Goal: Transaction & Acquisition: Purchase product/service

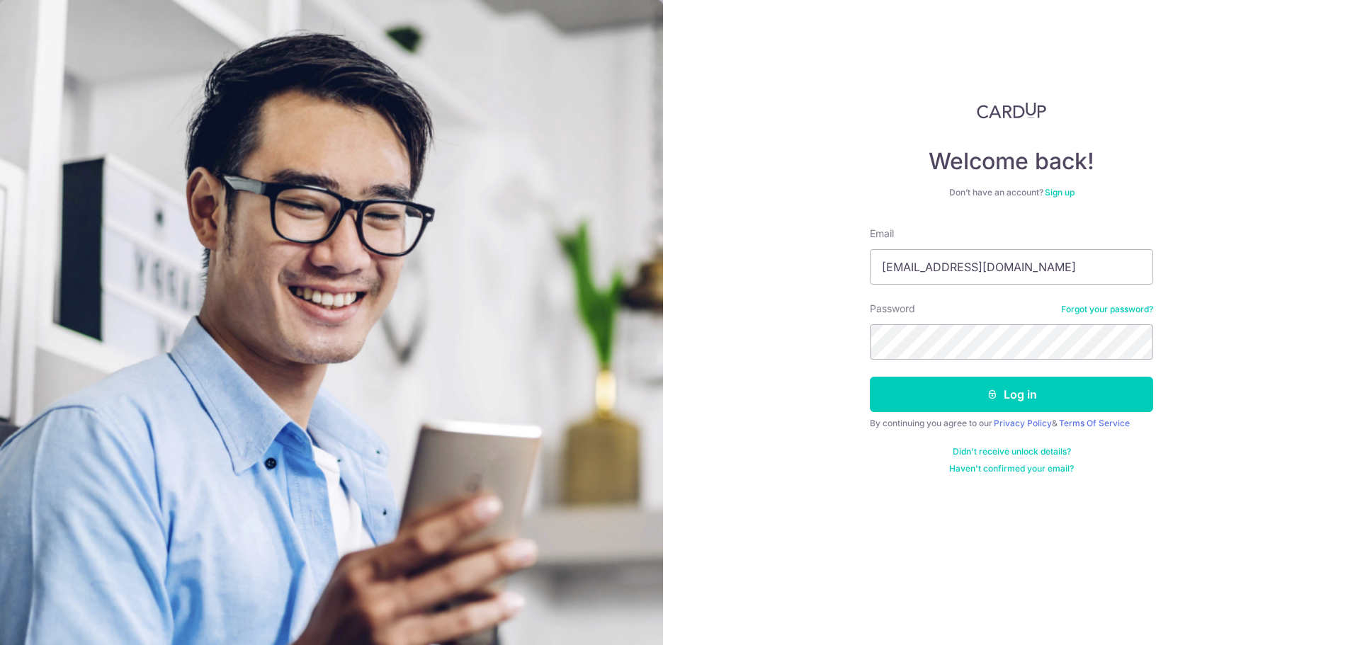
type input "[EMAIL_ADDRESS][DOMAIN_NAME]"
click at [1067, 394] on button "Log in" at bounding box center [1011, 394] width 283 height 35
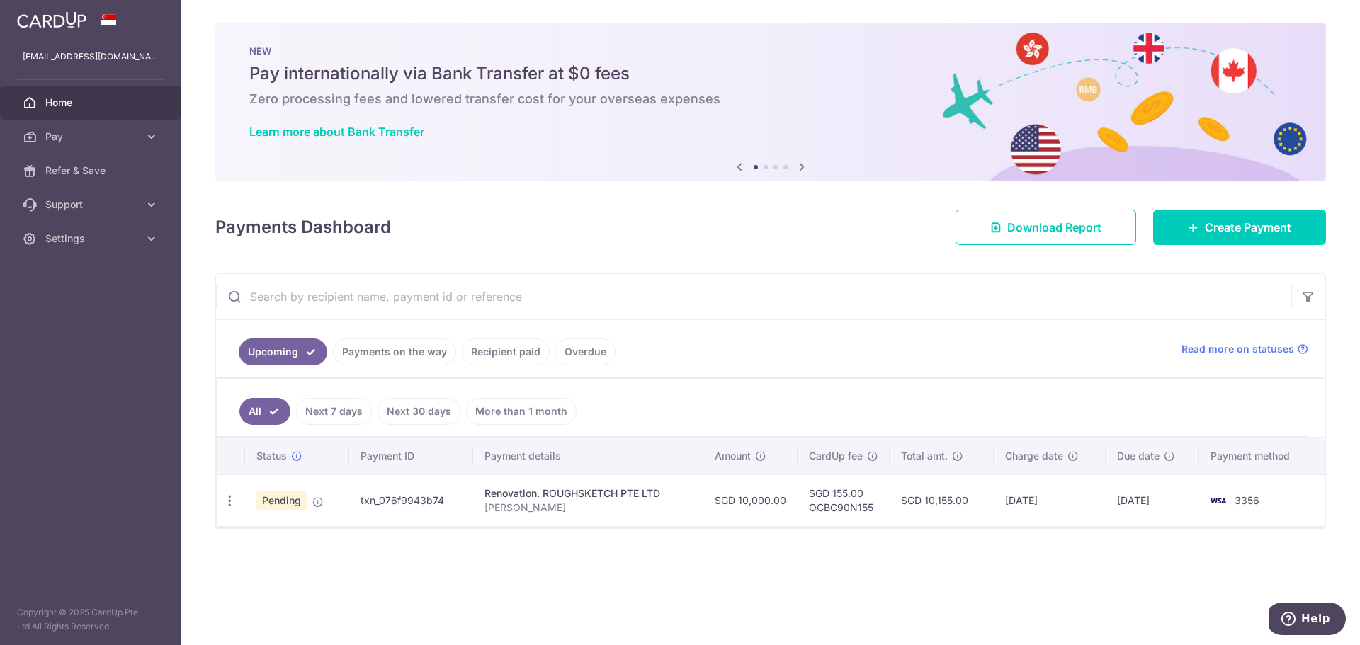
click at [989, 613] on div "× Pause Schedule Pause all future payments in this series Pause just this one p…" at bounding box center [770, 322] width 1178 height 645
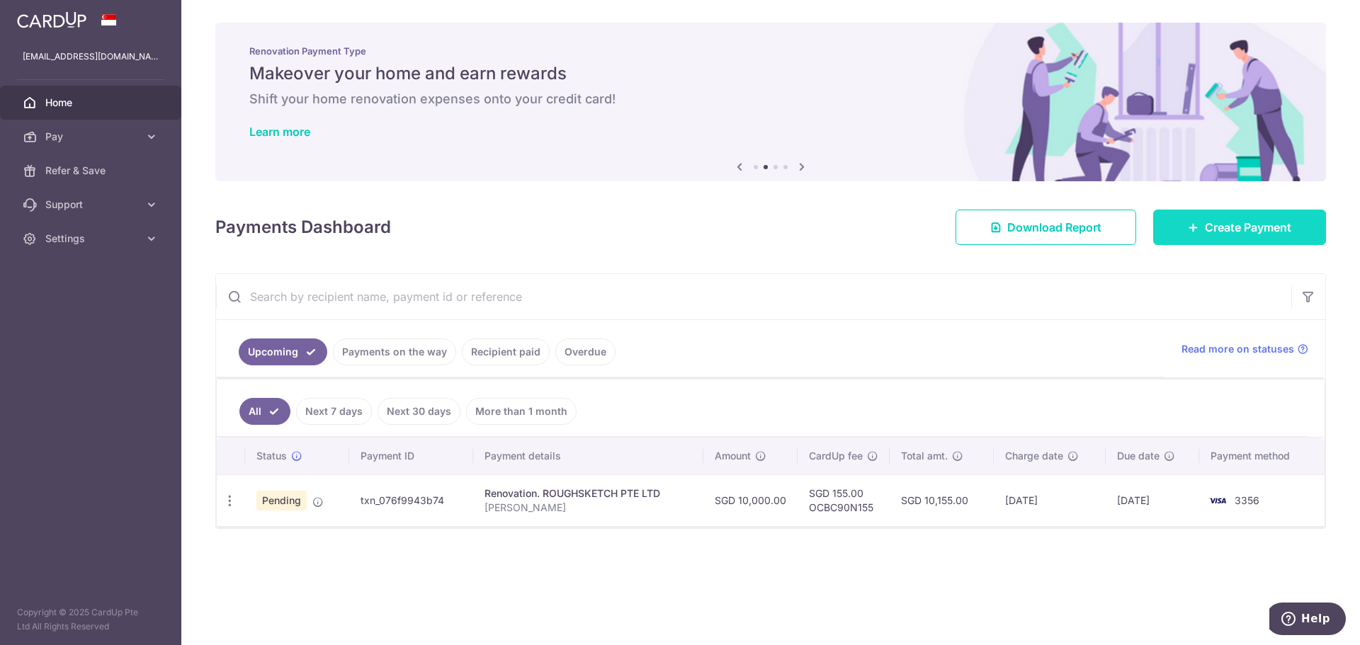
click at [1273, 238] on link "Create Payment" at bounding box center [1239, 227] width 173 height 35
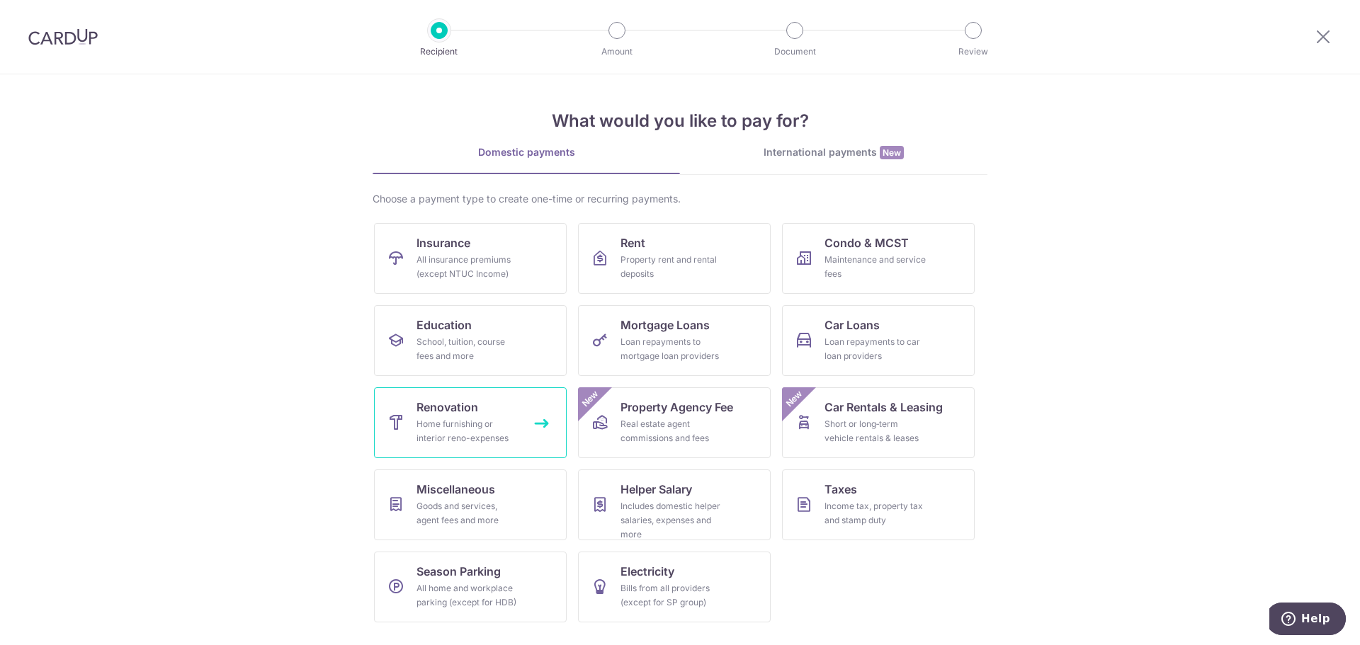
click at [455, 409] on span "Renovation" at bounding box center [447, 407] width 62 height 17
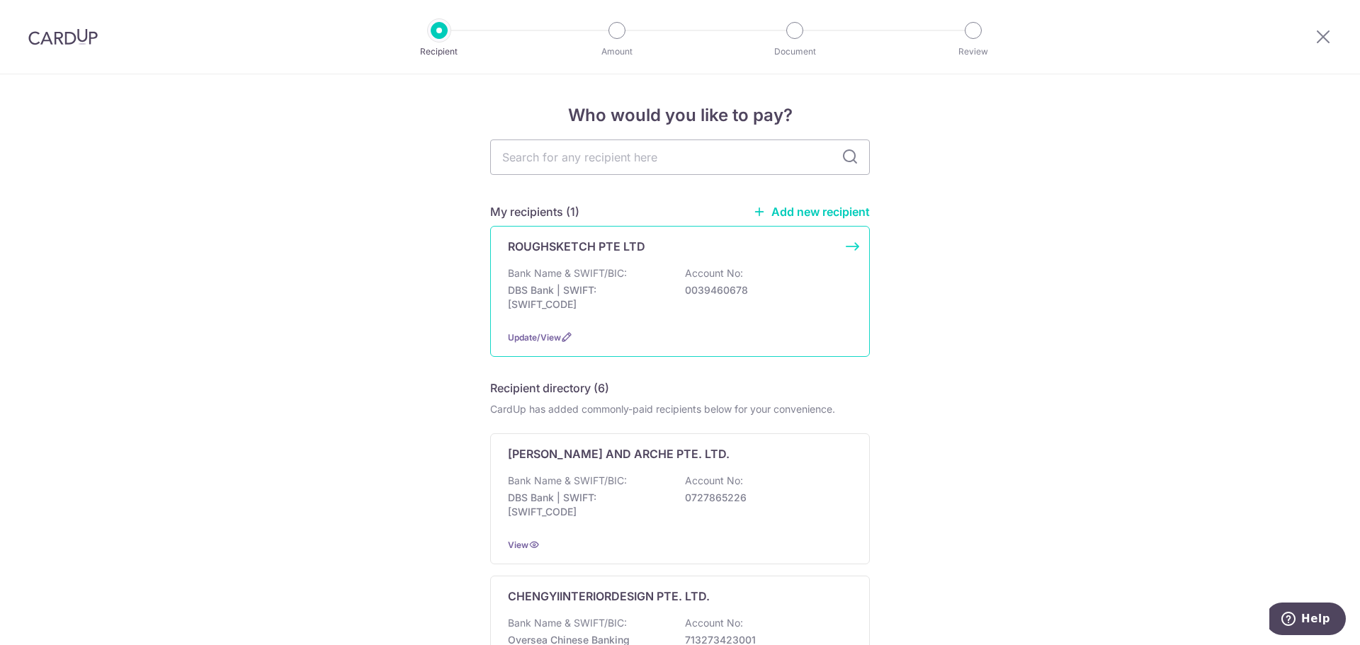
click at [580, 302] on p "DBS Bank | SWIFT: [SWIFT_CODE]" at bounding box center [587, 297] width 159 height 28
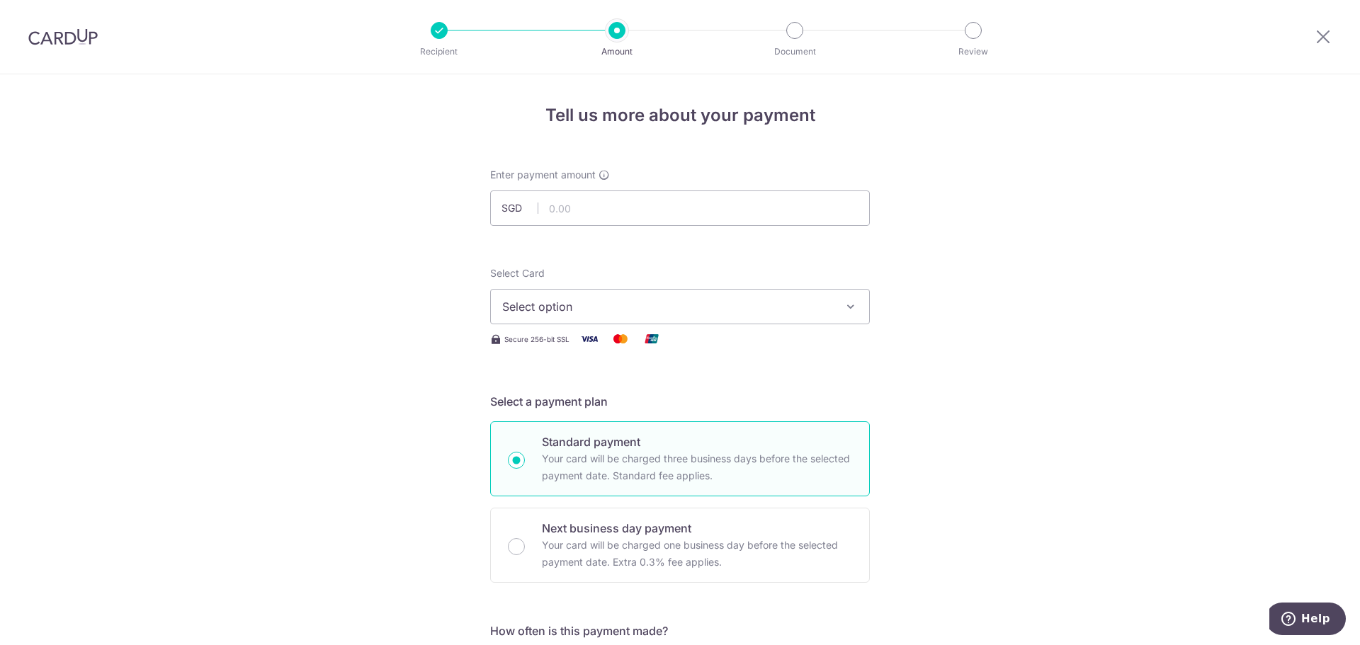
scroll to position [71, 0]
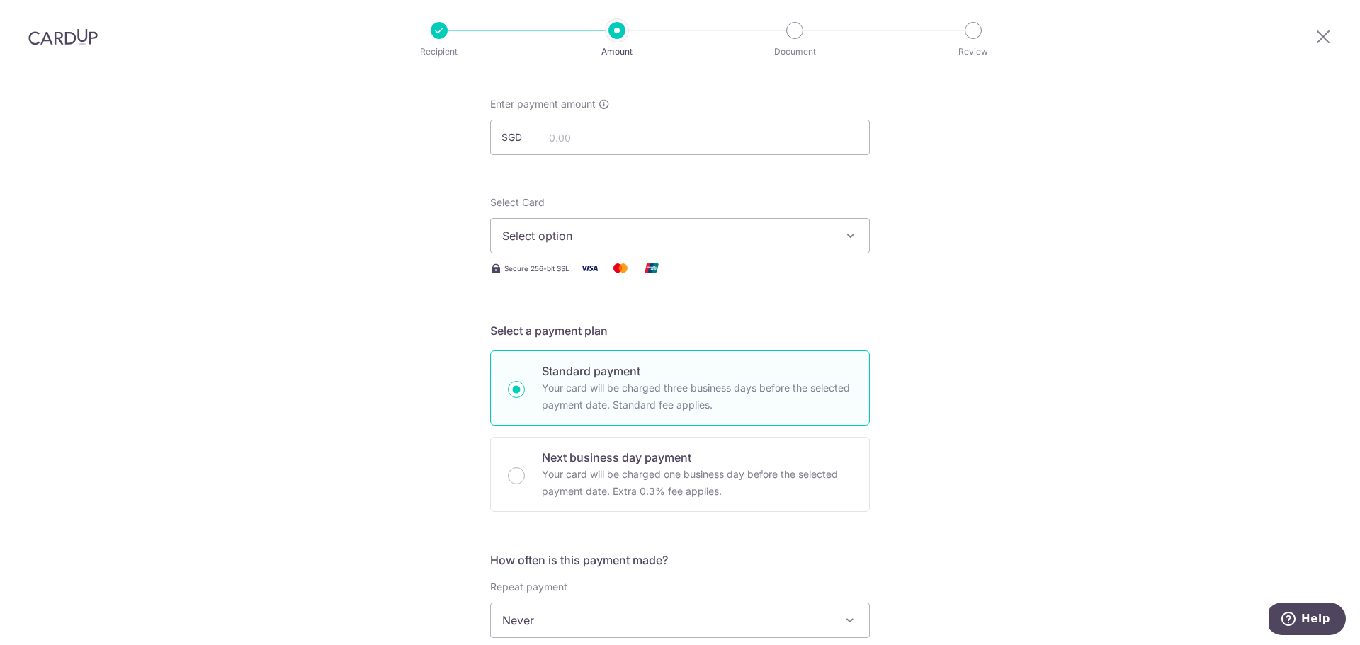
click at [602, 241] on span "Select option" at bounding box center [667, 235] width 330 height 17
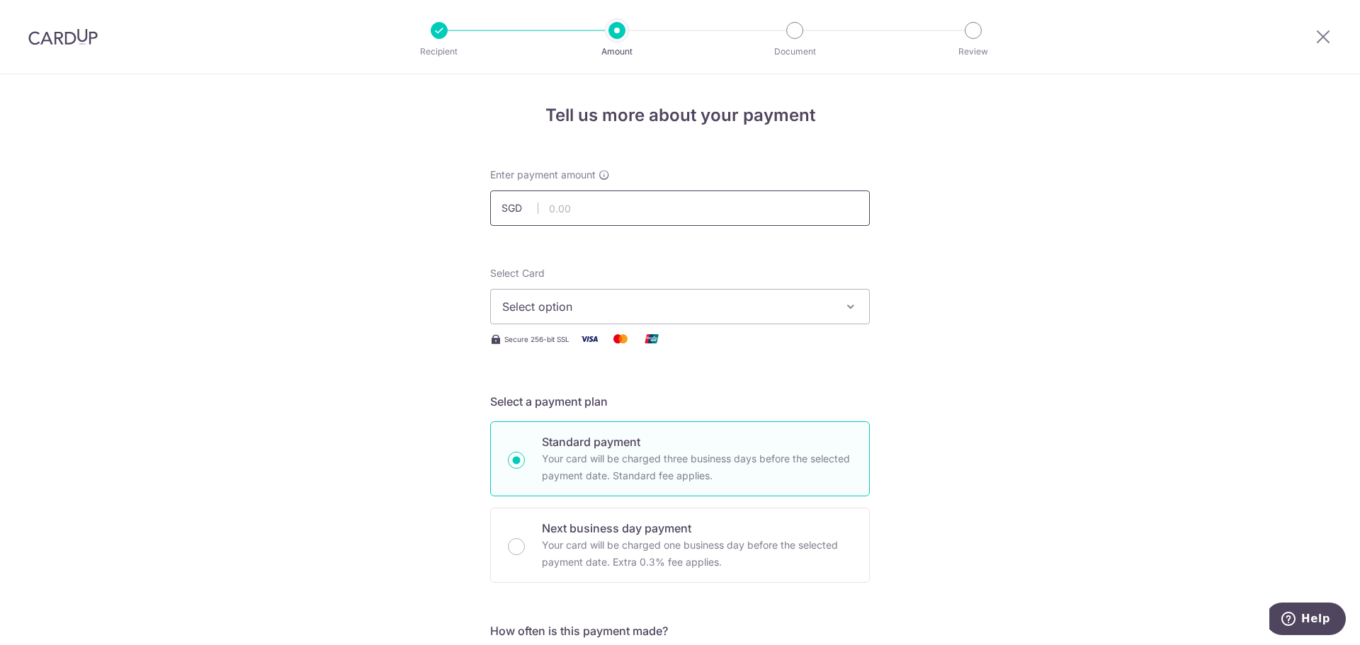
click at [595, 214] on input "text" at bounding box center [680, 208] width 380 height 35
type input "8"
type input "6,850.00"
click at [666, 308] on span "Select option" at bounding box center [667, 306] width 330 height 17
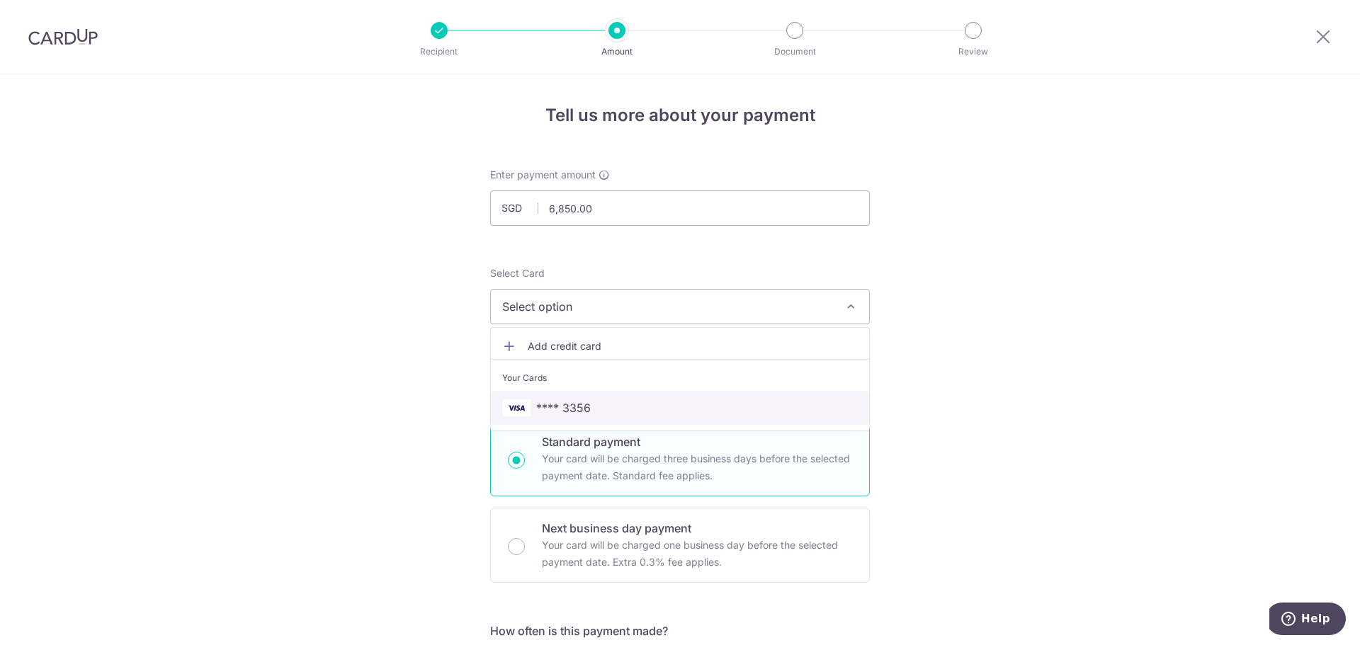
click at [555, 410] on span "**** 3356" at bounding box center [563, 407] width 55 height 17
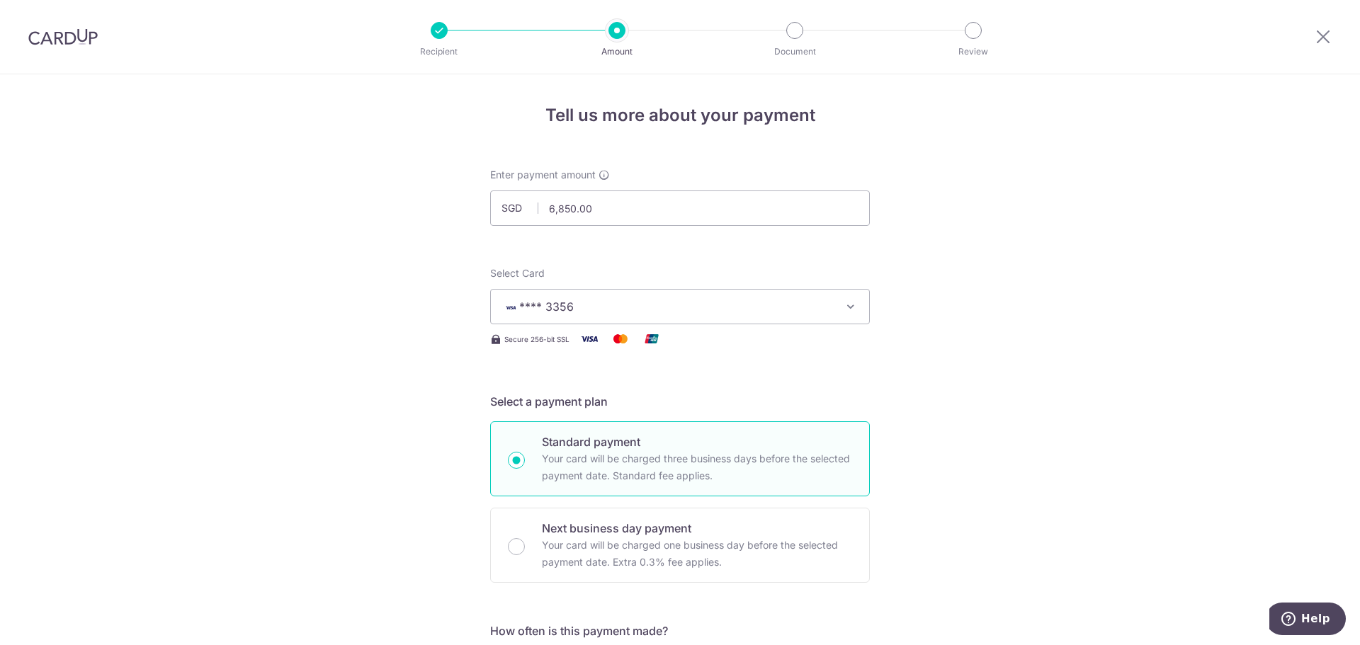
scroll to position [212, 0]
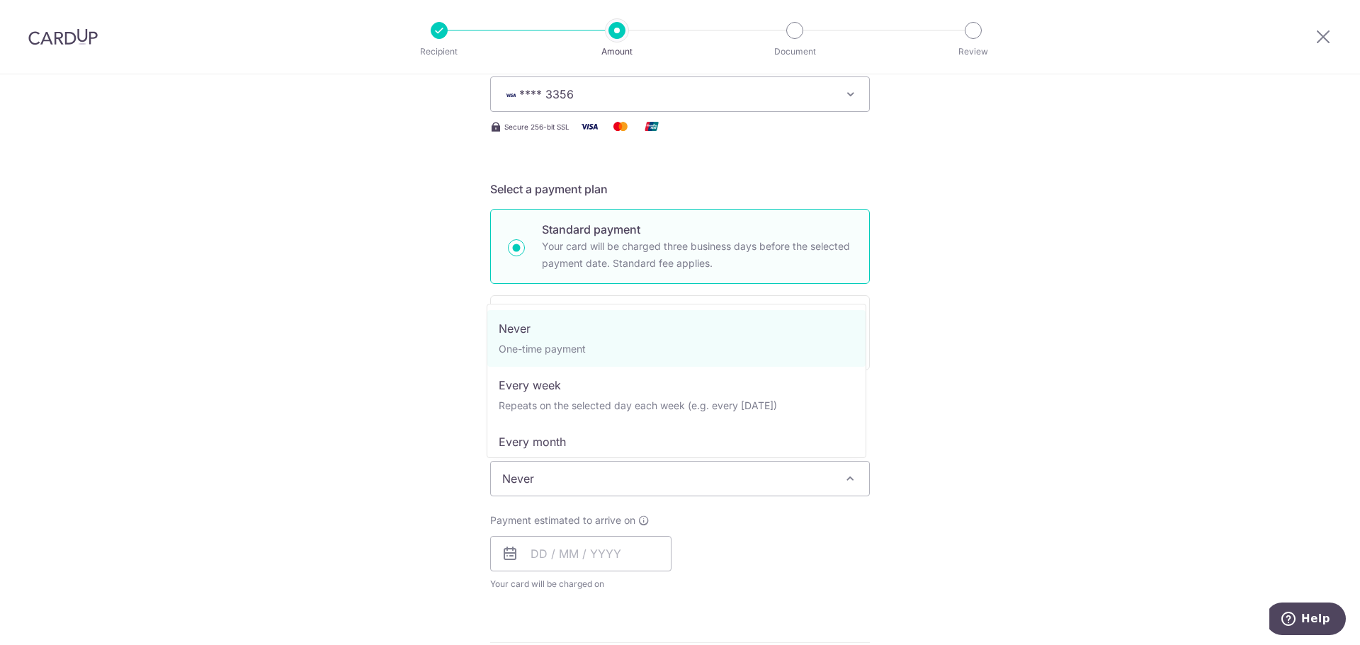
click at [640, 471] on span "Never" at bounding box center [680, 479] width 378 height 34
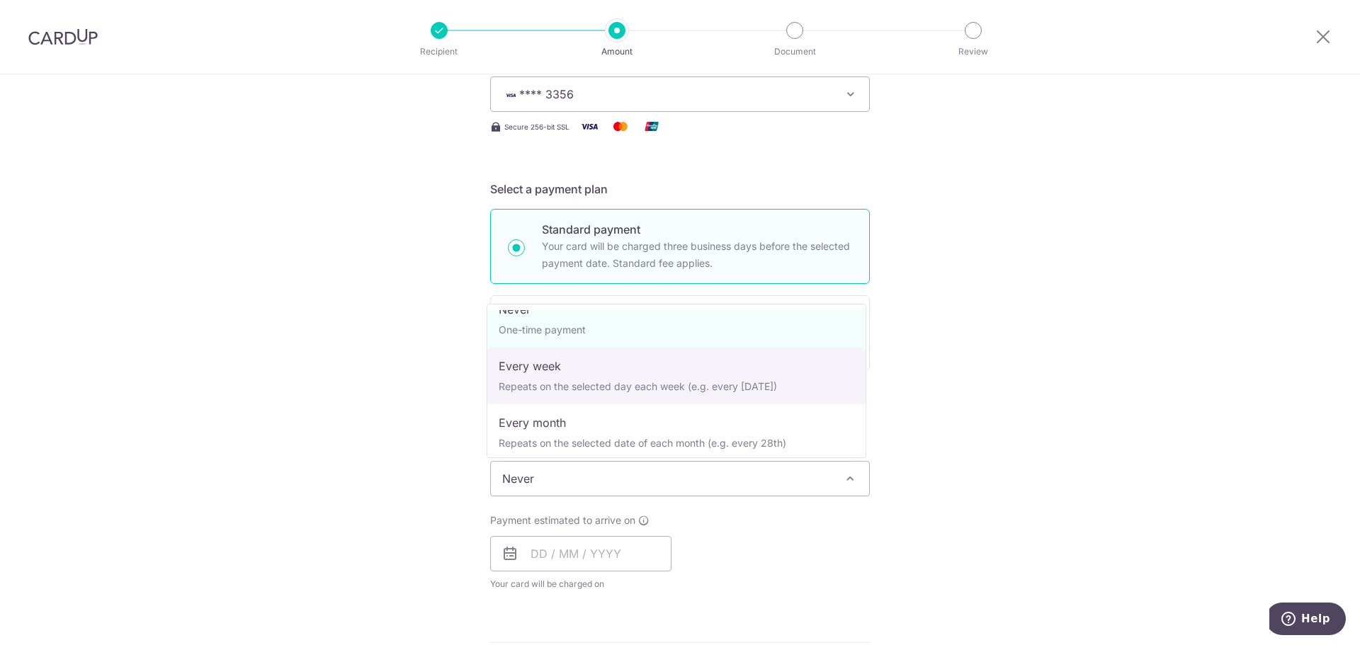
scroll to position [7, 0]
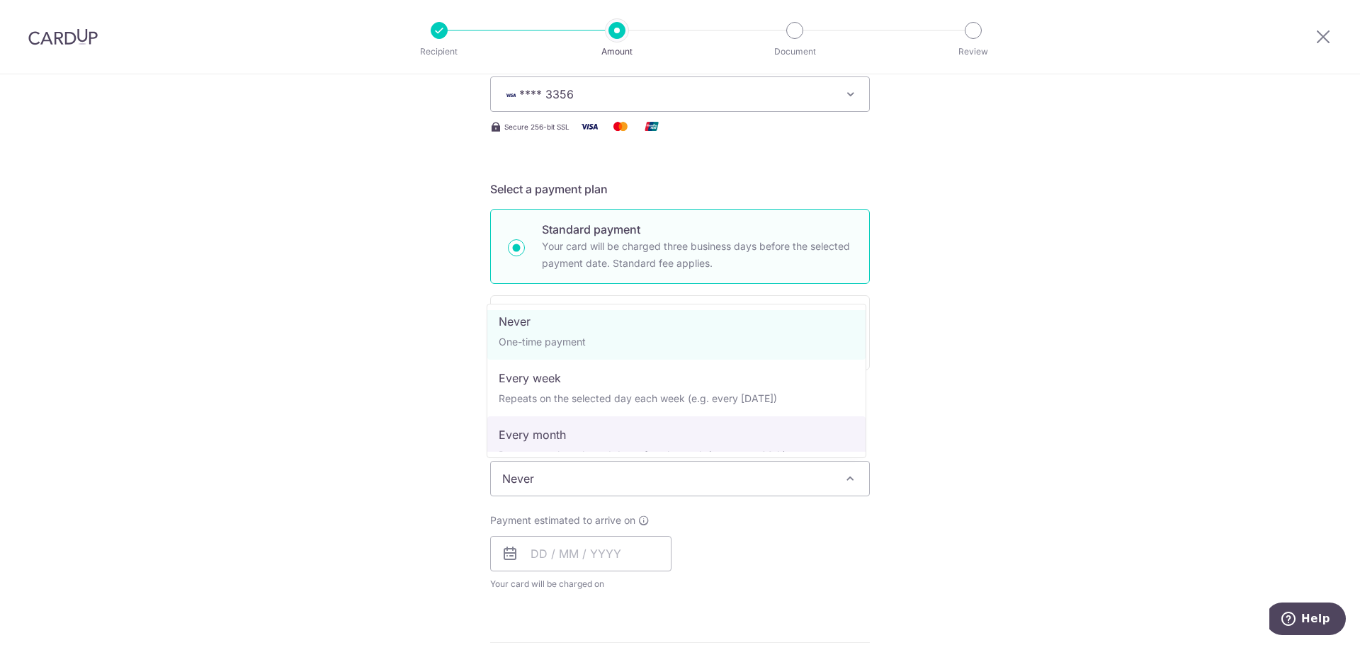
click at [800, 540] on div "Payment estimated to arrive on Your card will be charged on for the first payme…" at bounding box center [680, 552] width 397 height 78
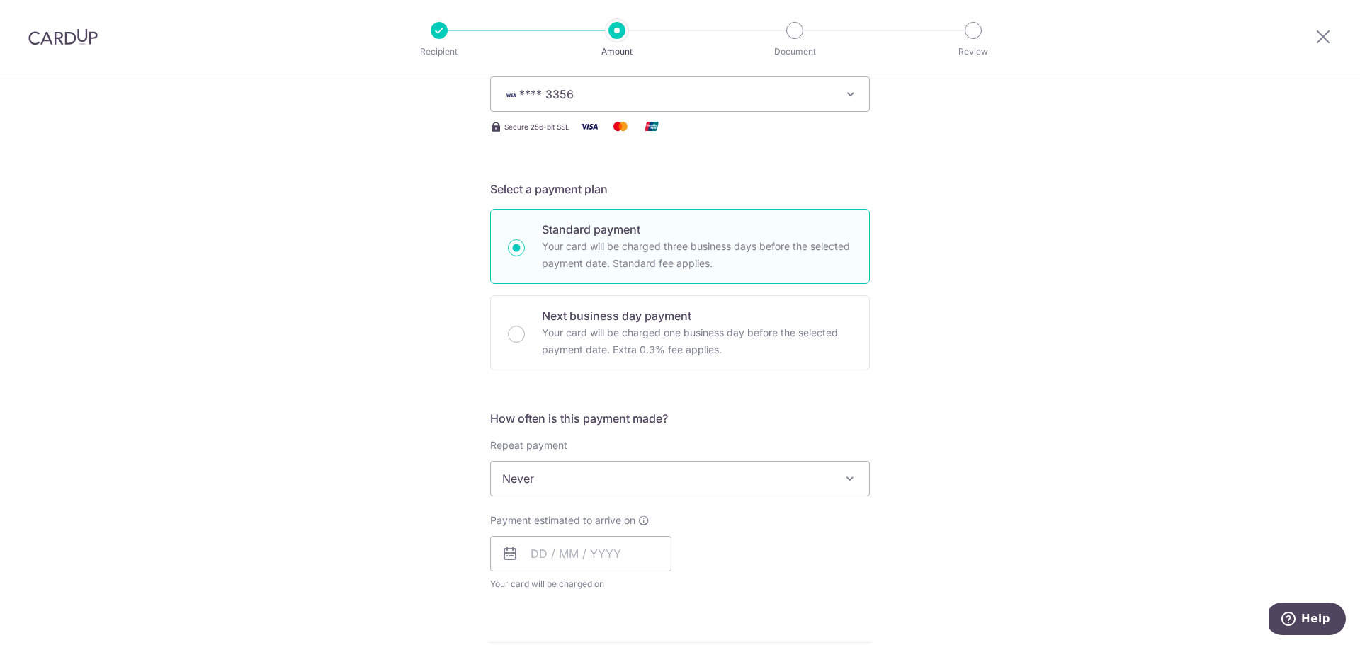
scroll to position [354, 0]
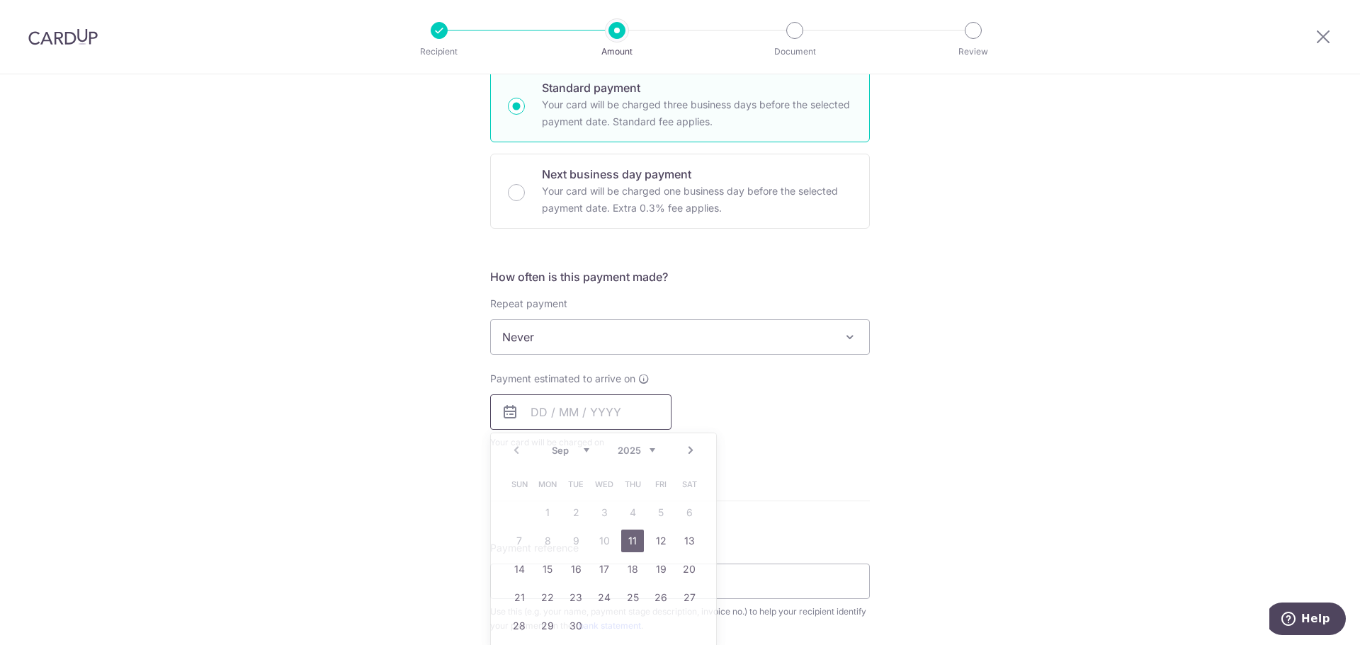
click at [530, 411] on input "text" at bounding box center [580, 411] width 181 height 35
click at [871, 426] on div "Payment estimated to arrive on Prev Next Sep Oct Nov Dec 2025 2026 2027 2028 20…" at bounding box center [680, 411] width 397 height 78
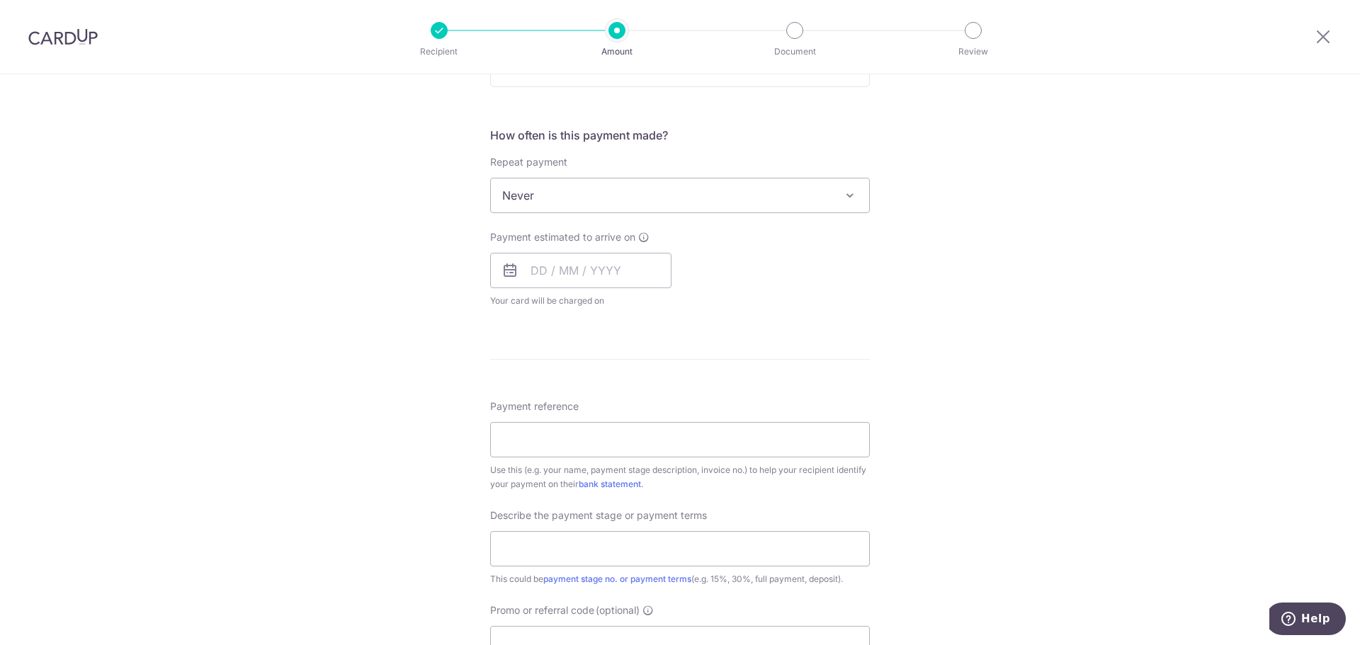
scroll to position [567, 0]
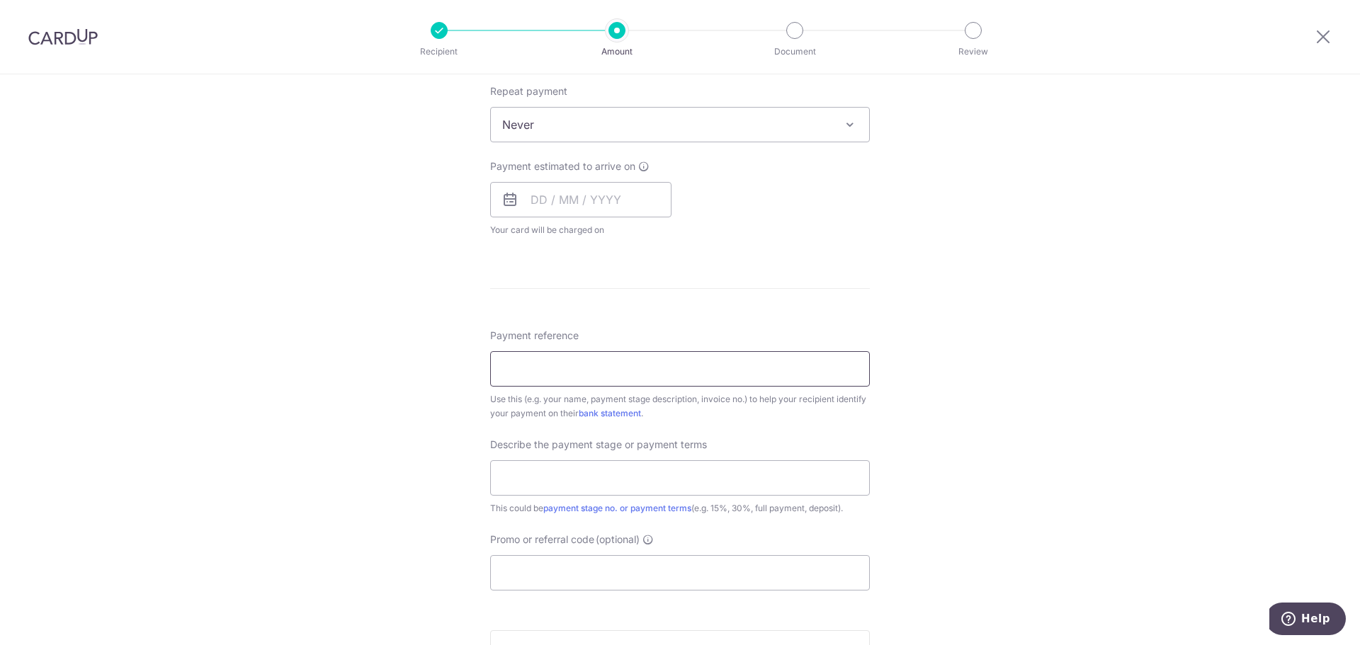
click at [615, 373] on input "Payment reference" at bounding box center [680, 368] width 380 height 35
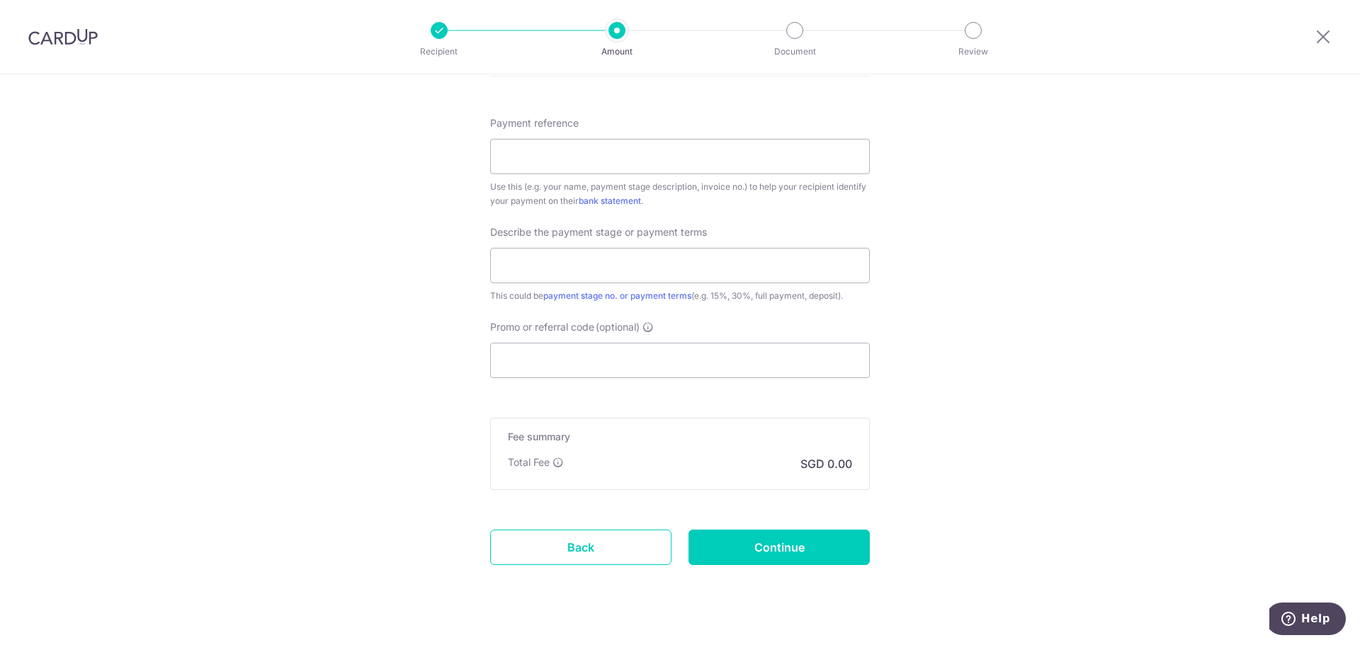
click at [651, 363] on input "Promo or referral code (optional)" at bounding box center [680, 360] width 380 height 35
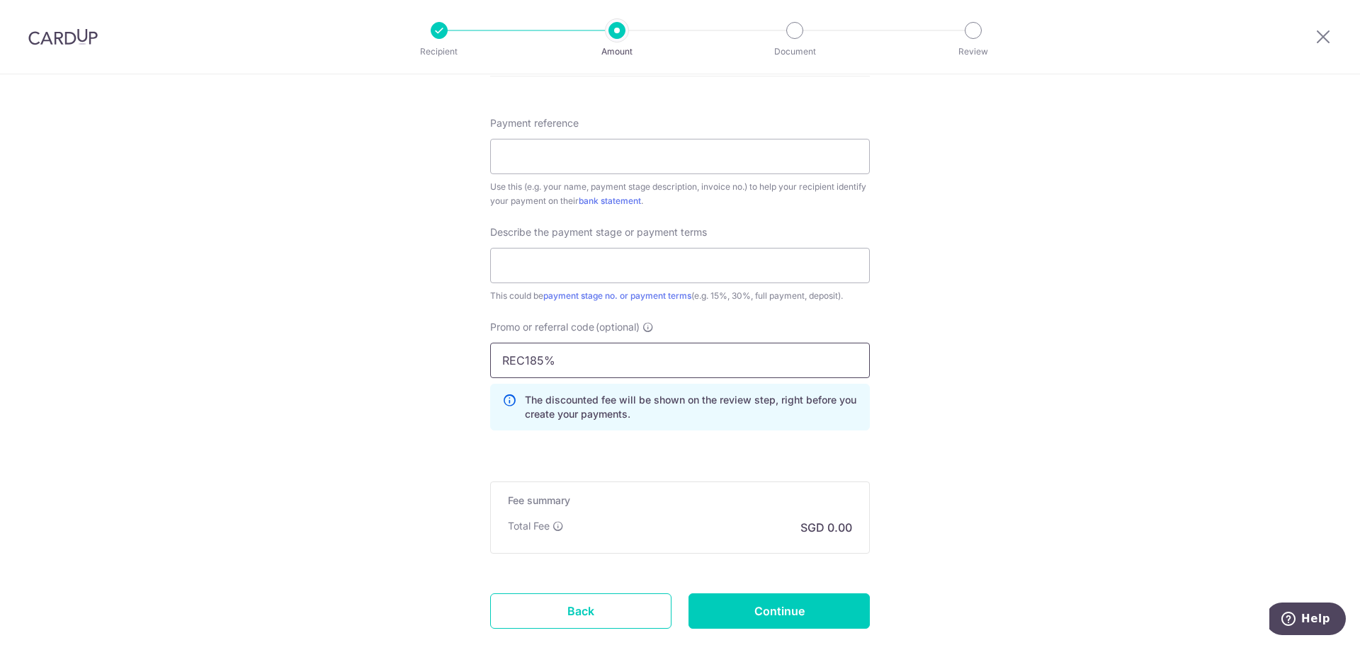
type input "REC185%"
click at [928, 370] on div "Tell us more about your payment Enter payment amount SGD 6,850.00 6850.00 Selec…" at bounding box center [680, 15] width 1360 height 1440
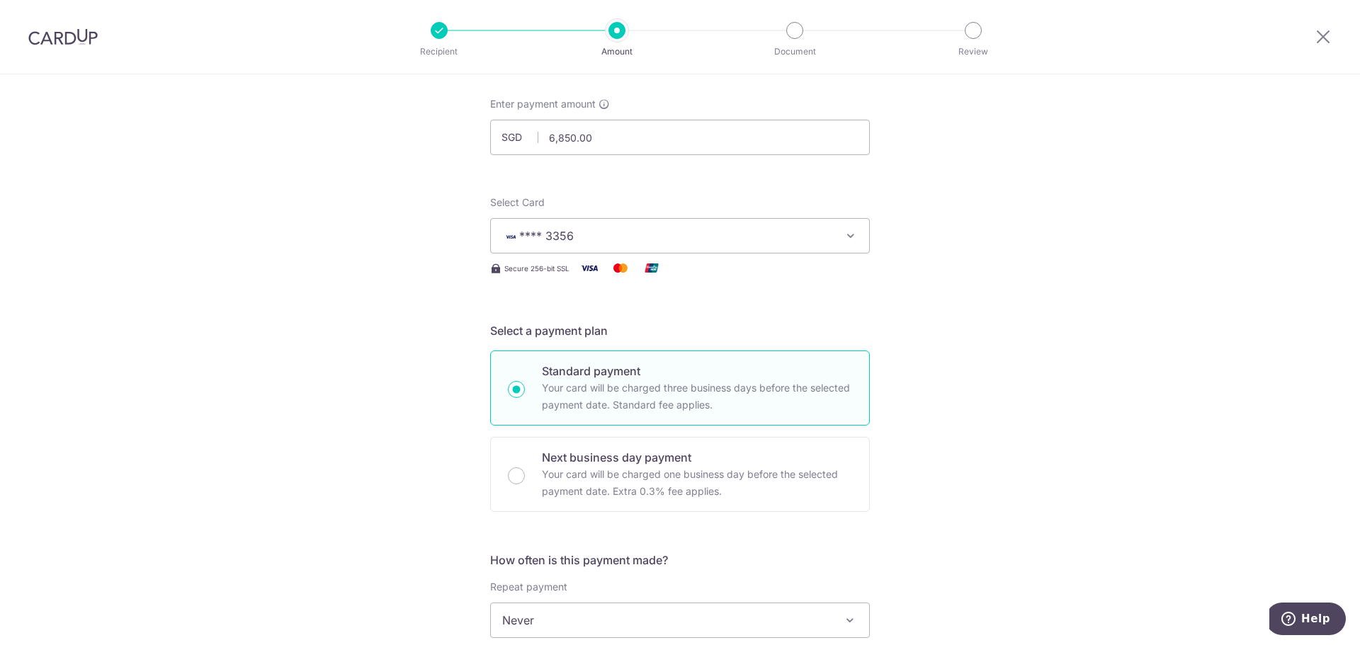
scroll to position [0, 0]
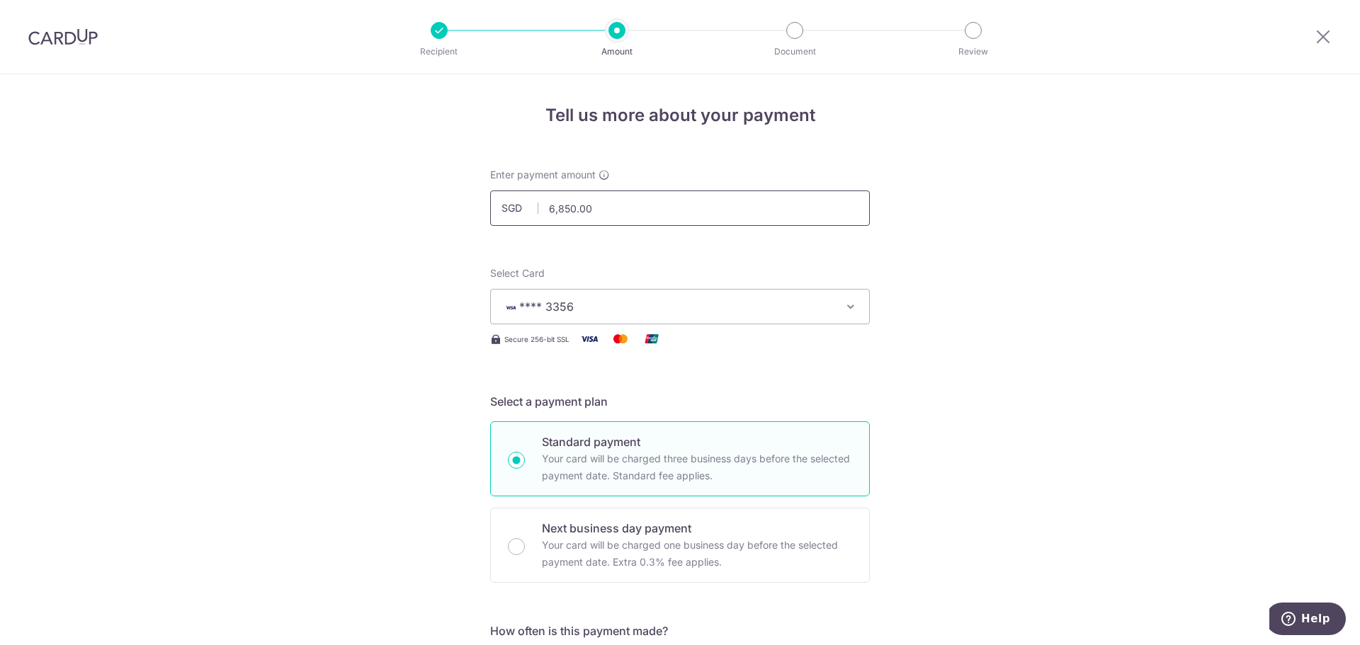
click at [607, 207] on input "6,850.00" at bounding box center [680, 208] width 380 height 35
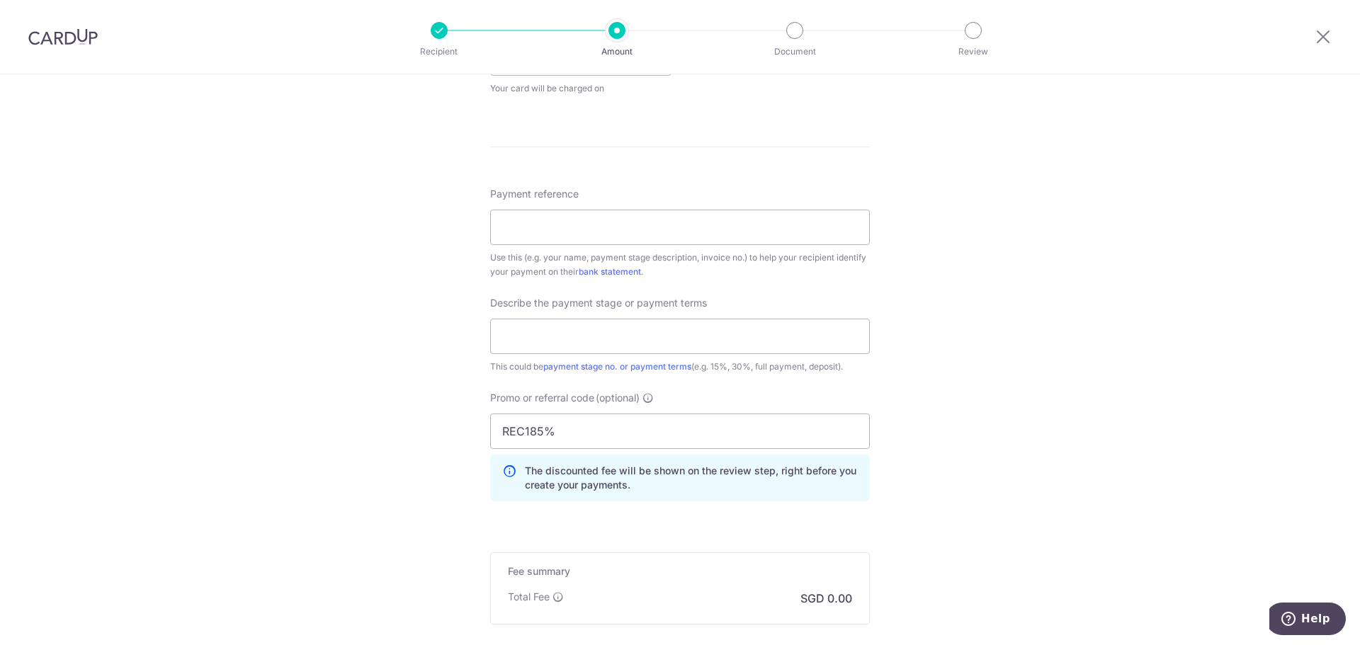
scroll to position [779, 0]
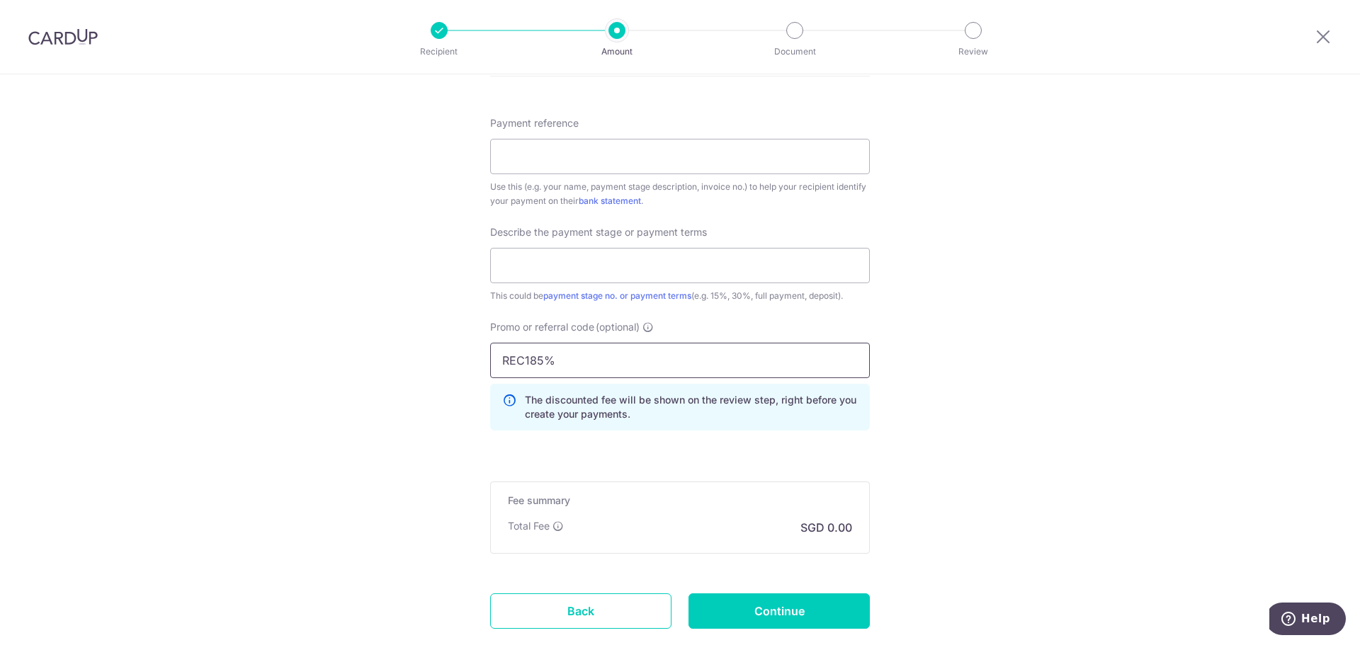
type input "6,850.00"
click at [621, 274] on input "text" at bounding box center [680, 265] width 380 height 35
type input "50%"
click at [544, 167] on input "Payment reference" at bounding box center [680, 156] width 380 height 35
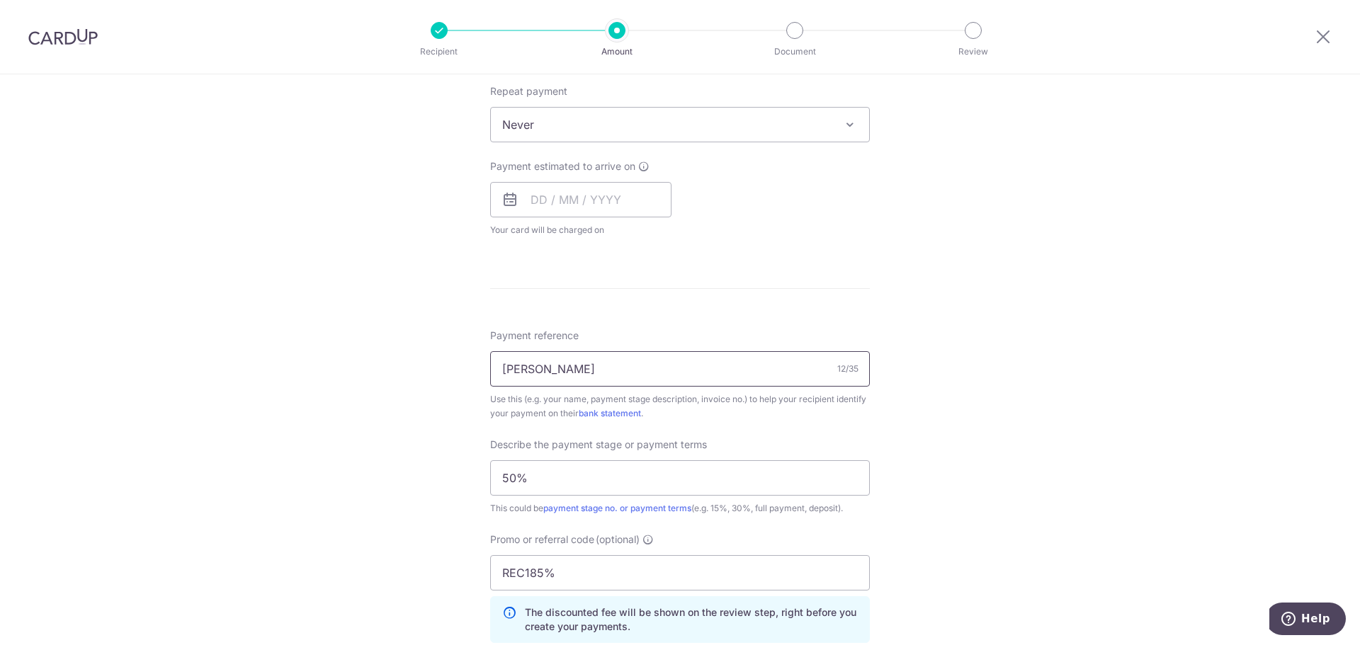
type input "[PERSON_NAME]"
drag, startPoint x: 578, startPoint y: 575, endPoint x: 477, endPoint y: 568, distance: 100.8
click at [477, 568] on div "Tell us more about your payment Enter payment amount SGD 6,850.00 6850.00 Selec…" at bounding box center [680, 228] width 1360 height 1440
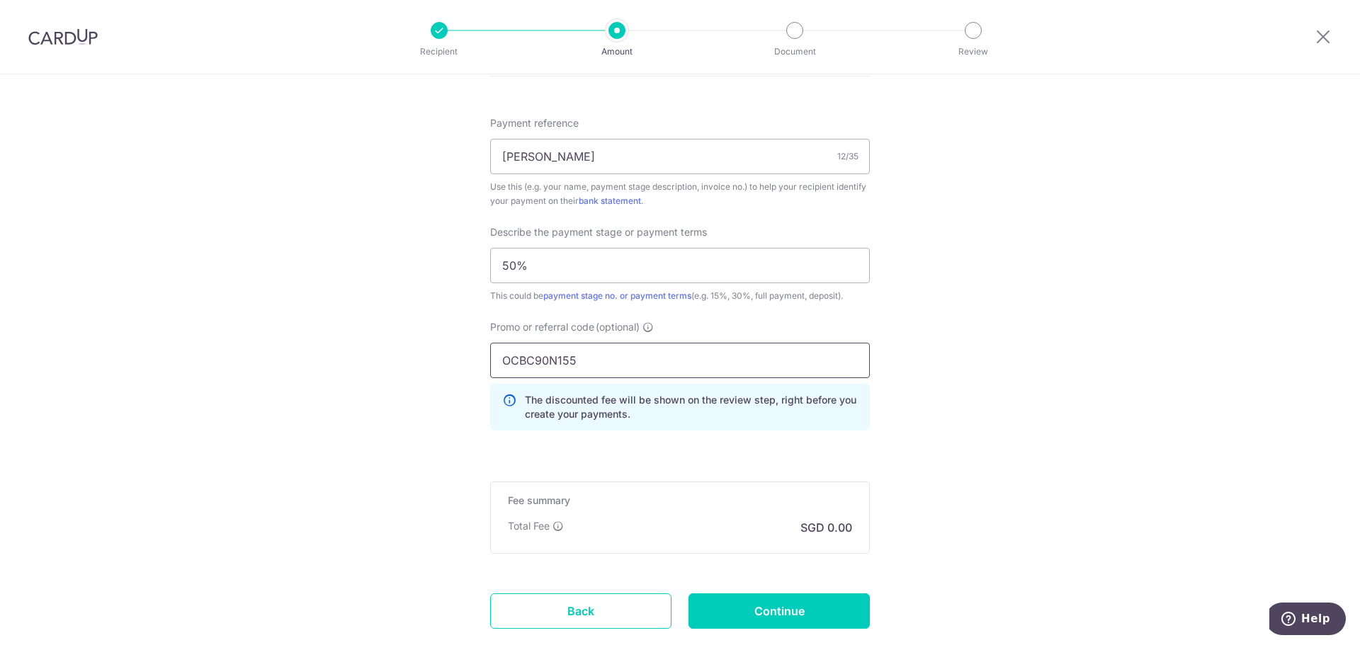
scroll to position [850, 0]
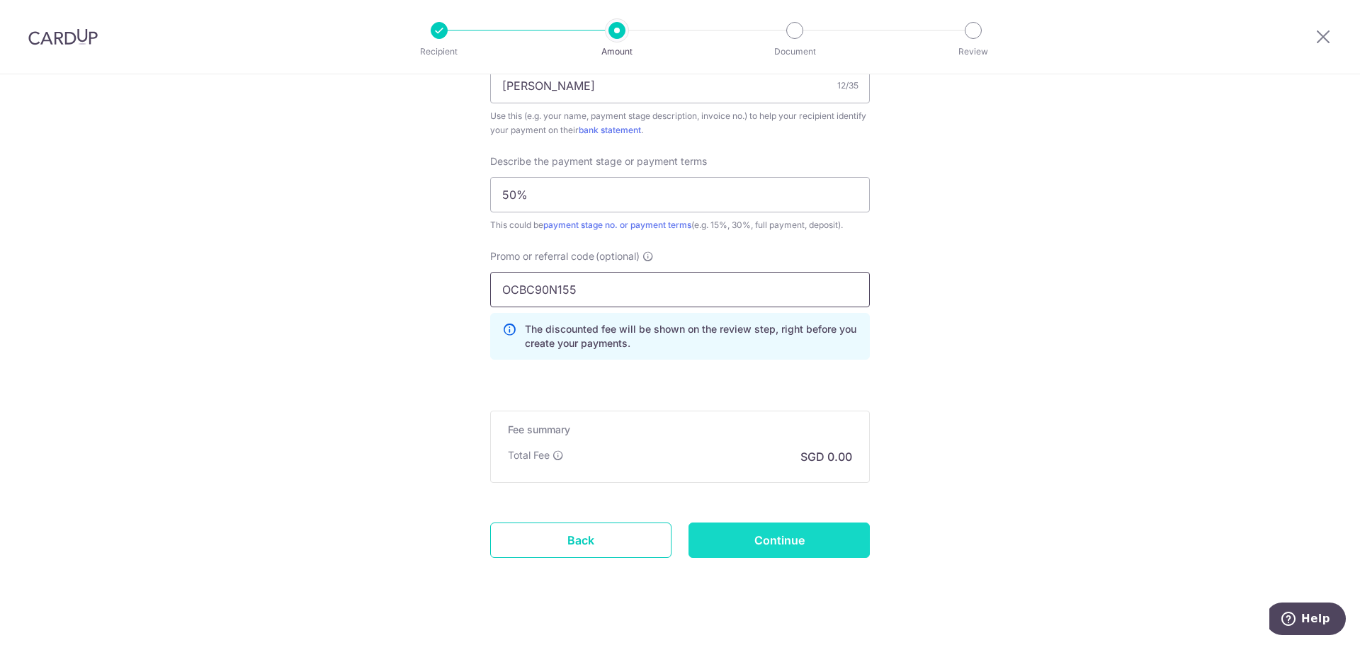
type input "OCBC90N155"
click at [804, 549] on input "Continue" at bounding box center [778, 540] width 181 height 35
type input "Create Schedule"
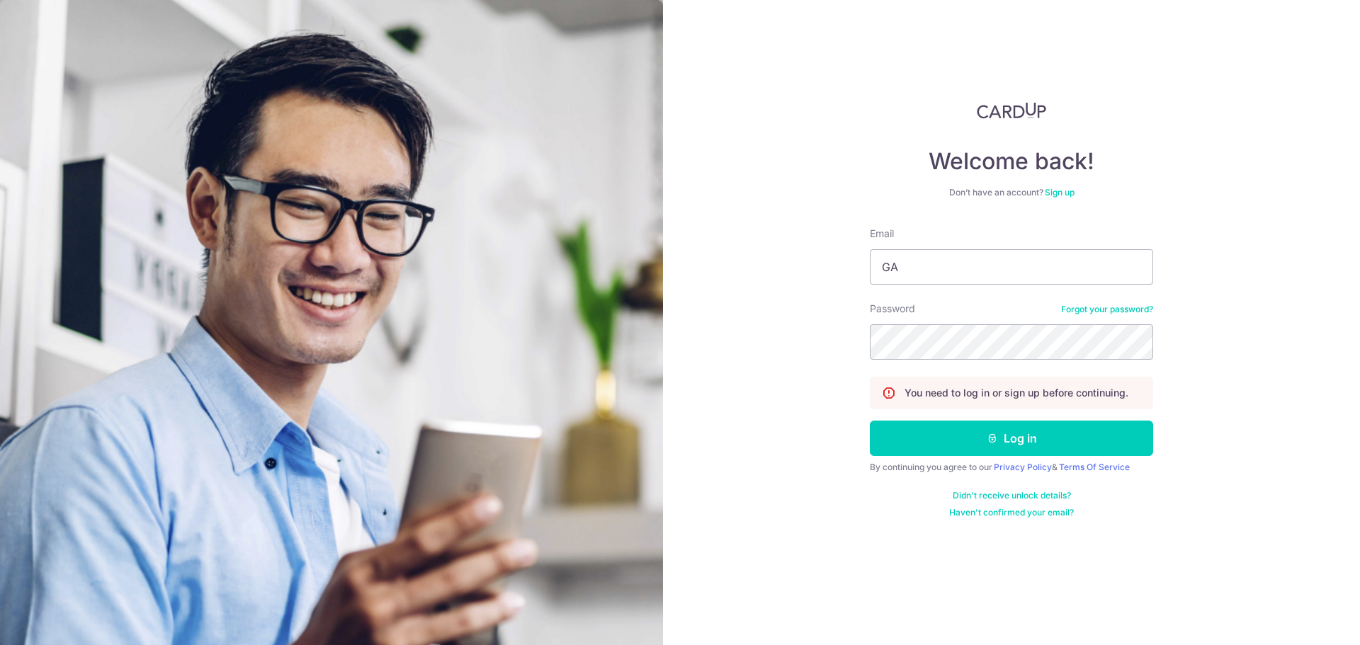
type input "G"
type input "[EMAIL_ADDRESS][DOMAIN_NAME]"
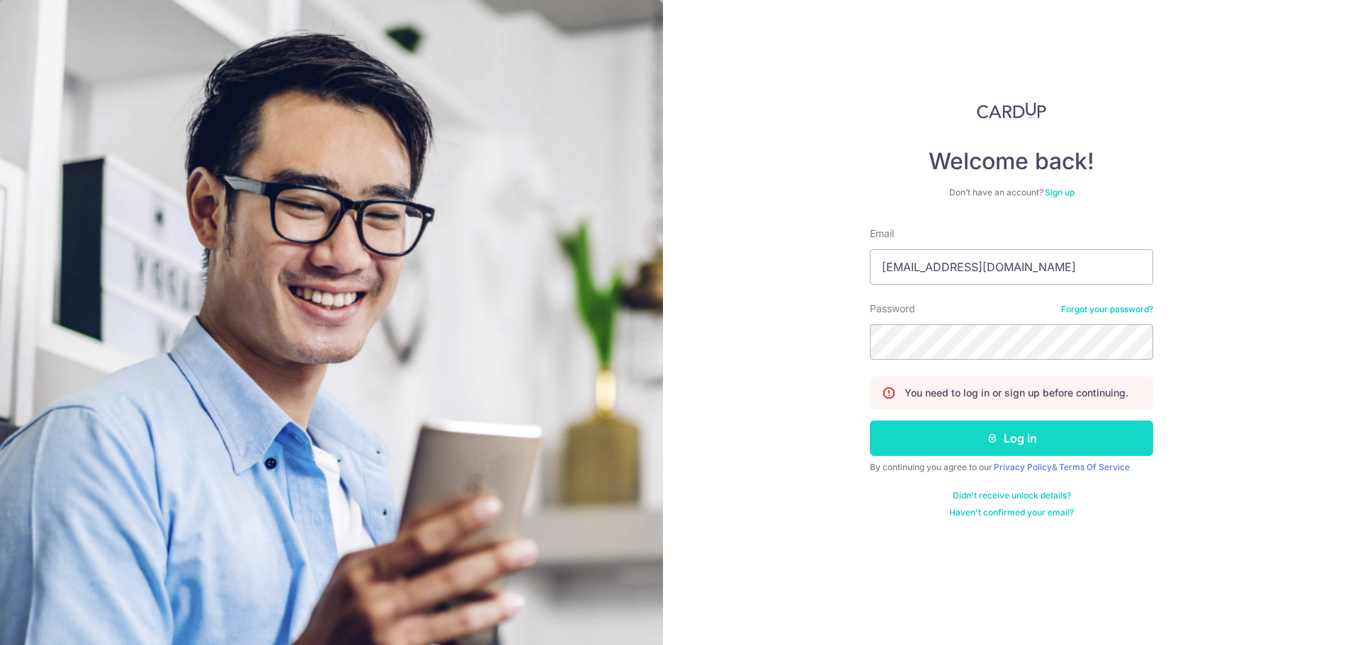
click at [990, 442] on icon "submit" at bounding box center [992, 438] width 11 height 11
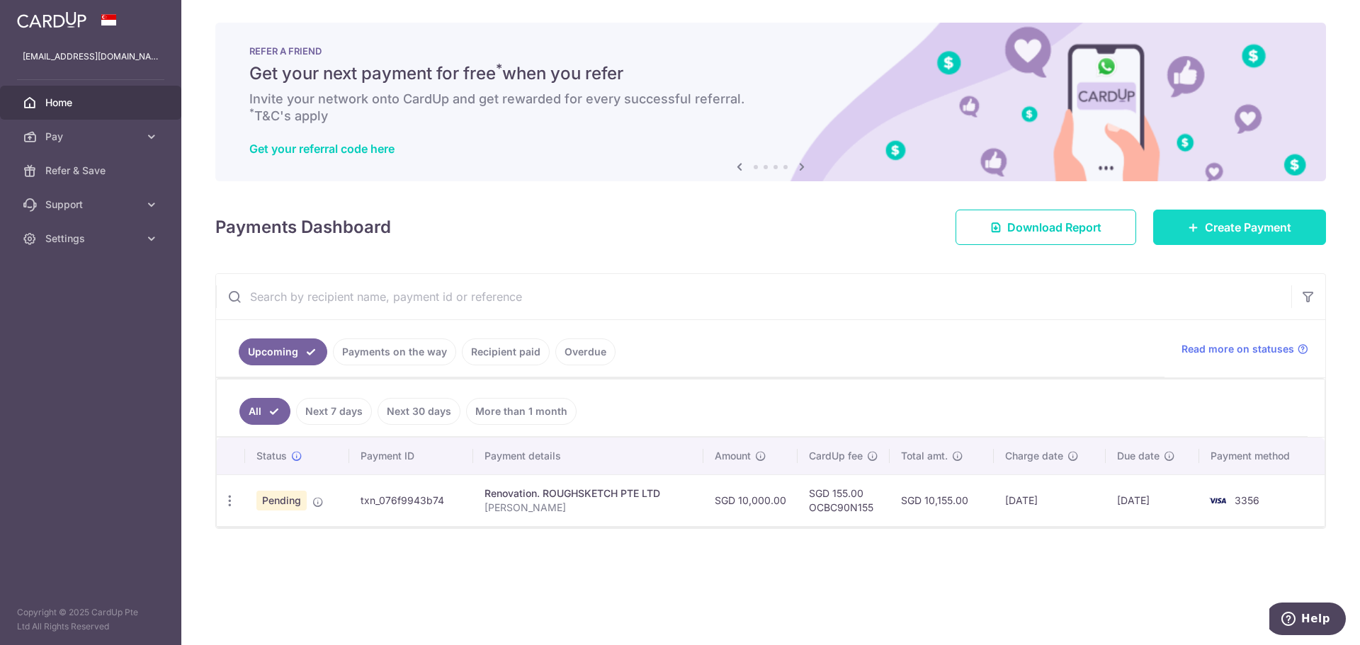
click at [1213, 223] on span "Create Payment" at bounding box center [1248, 227] width 86 height 17
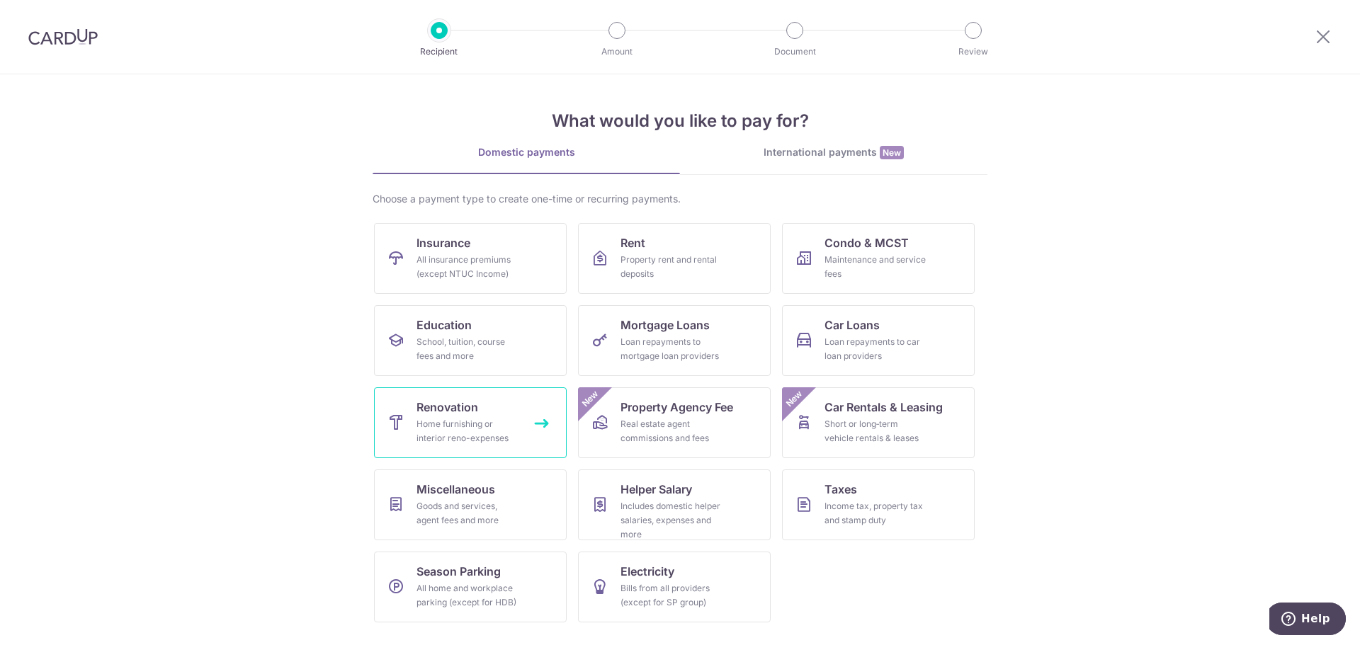
click at [503, 434] on div "Home furnishing or interior reno-expenses" at bounding box center [467, 431] width 102 height 28
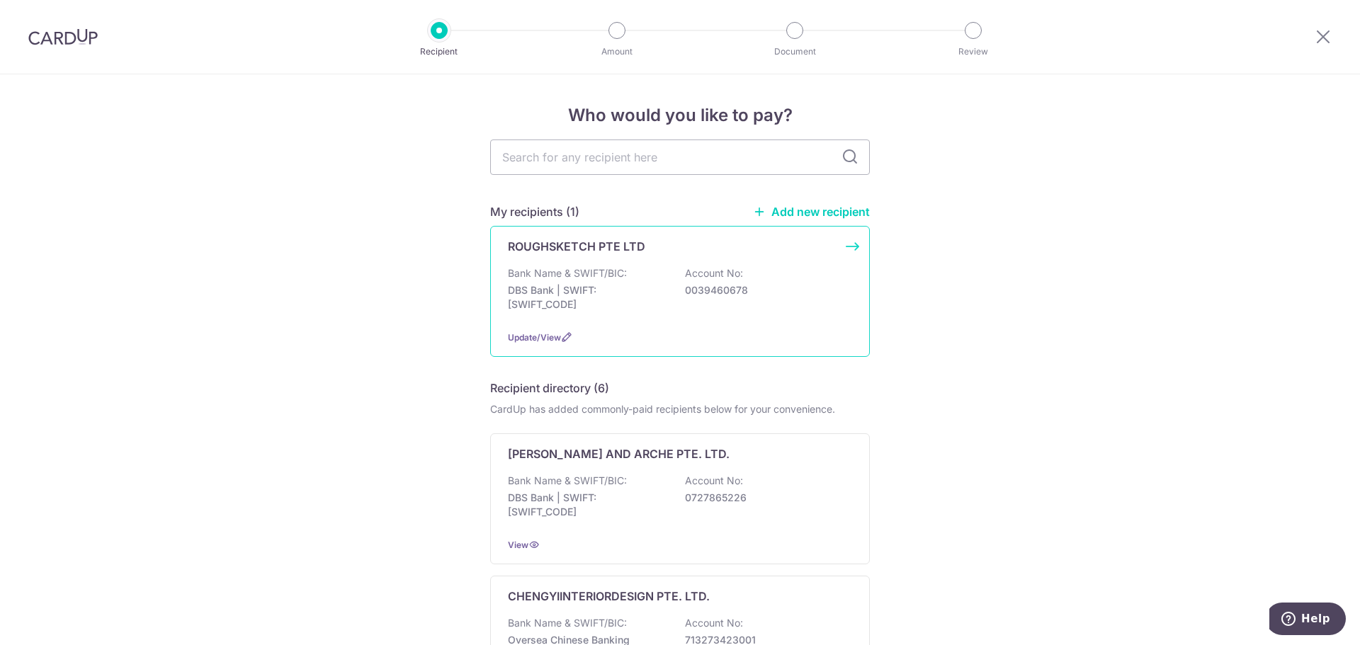
click at [625, 283] on p "DBS Bank | SWIFT: [SWIFT_CODE]" at bounding box center [587, 297] width 159 height 28
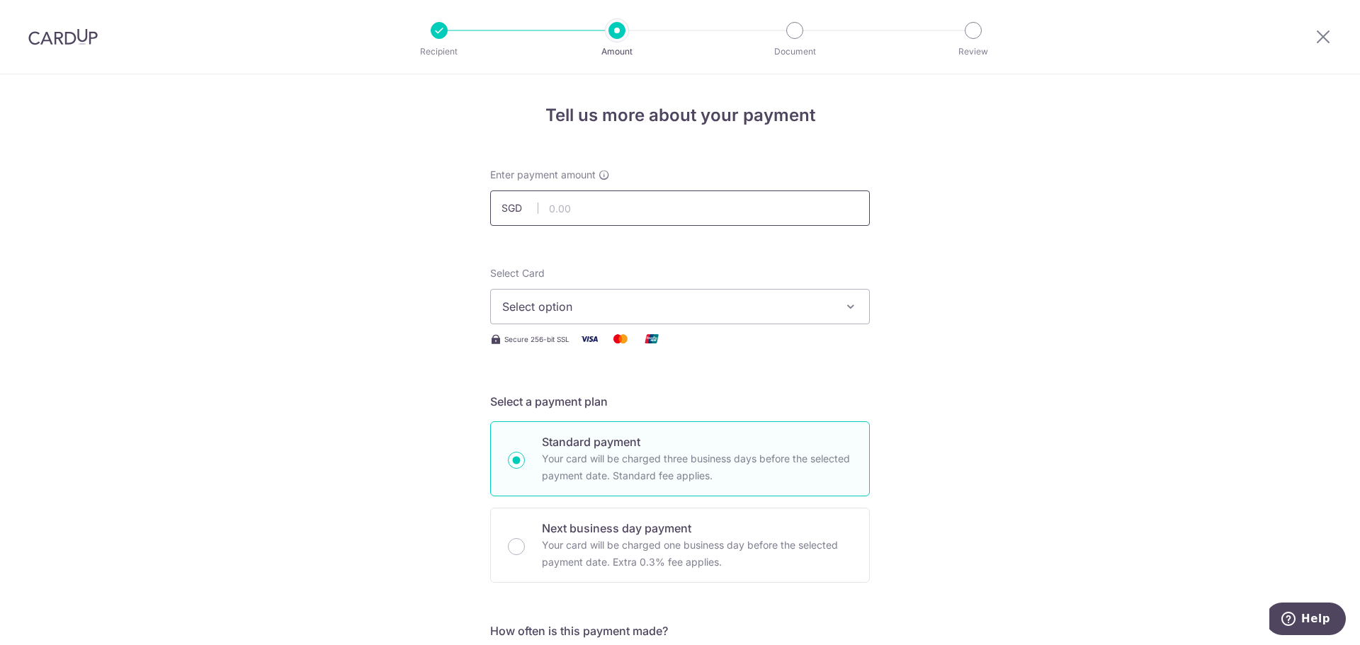
click at [646, 204] on input "text" at bounding box center [680, 208] width 380 height 35
type input "6,850.00"
click at [618, 309] on span "Select option" at bounding box center [667, 306] width 330 height 17
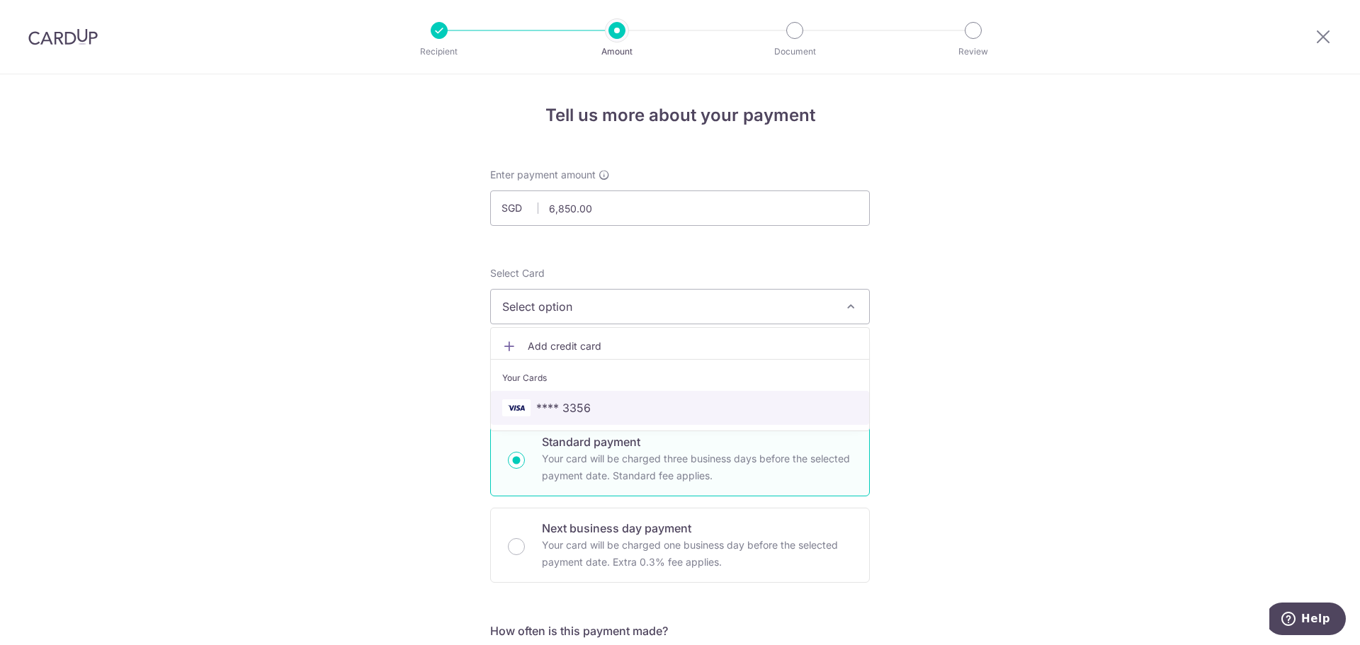
click at [589, 409] on span "**** 3356" at bounding box center [680, 407] width 356 height 17
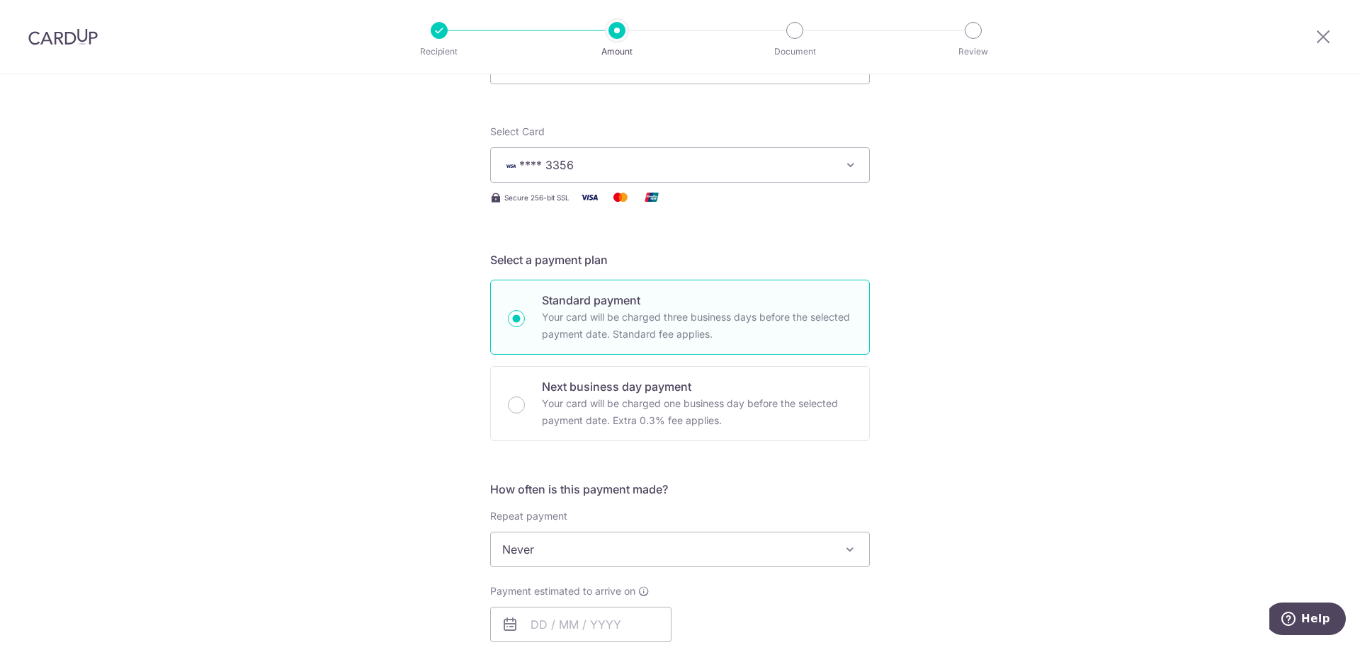
scroll to position [283, 0]
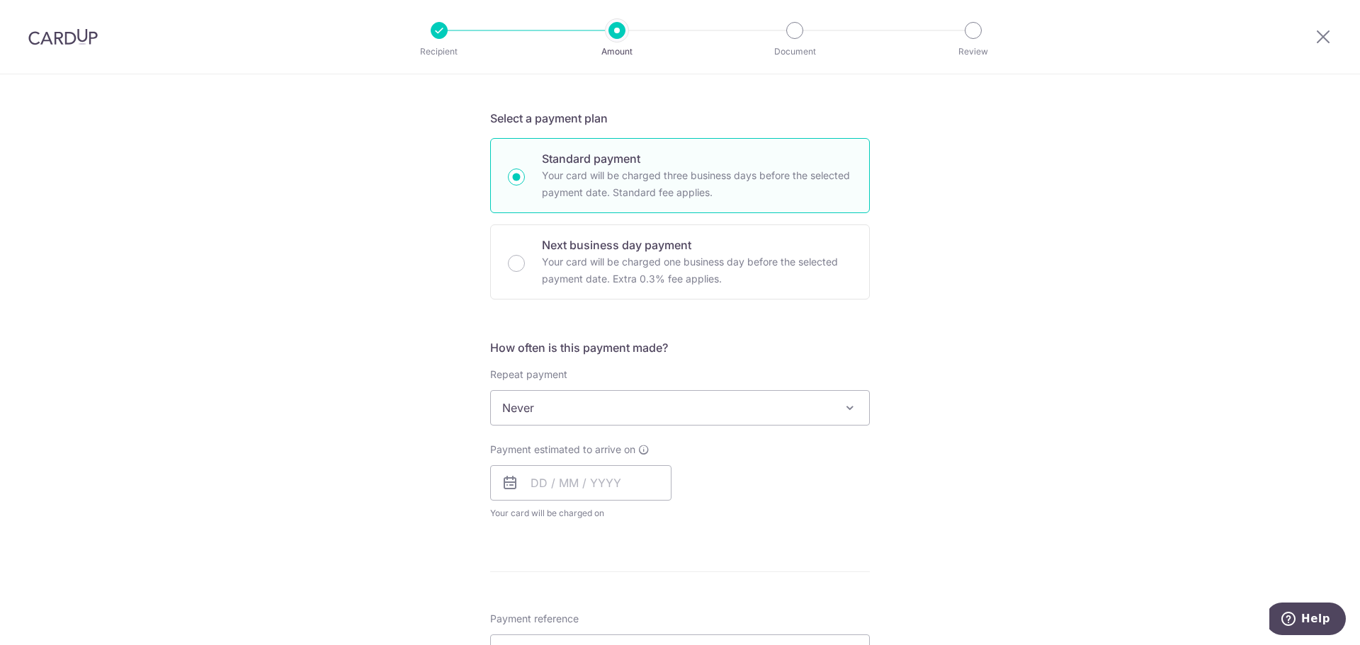
click at [595, 402] on span "Never" at bounding box center [680, 408] width 378 height 34
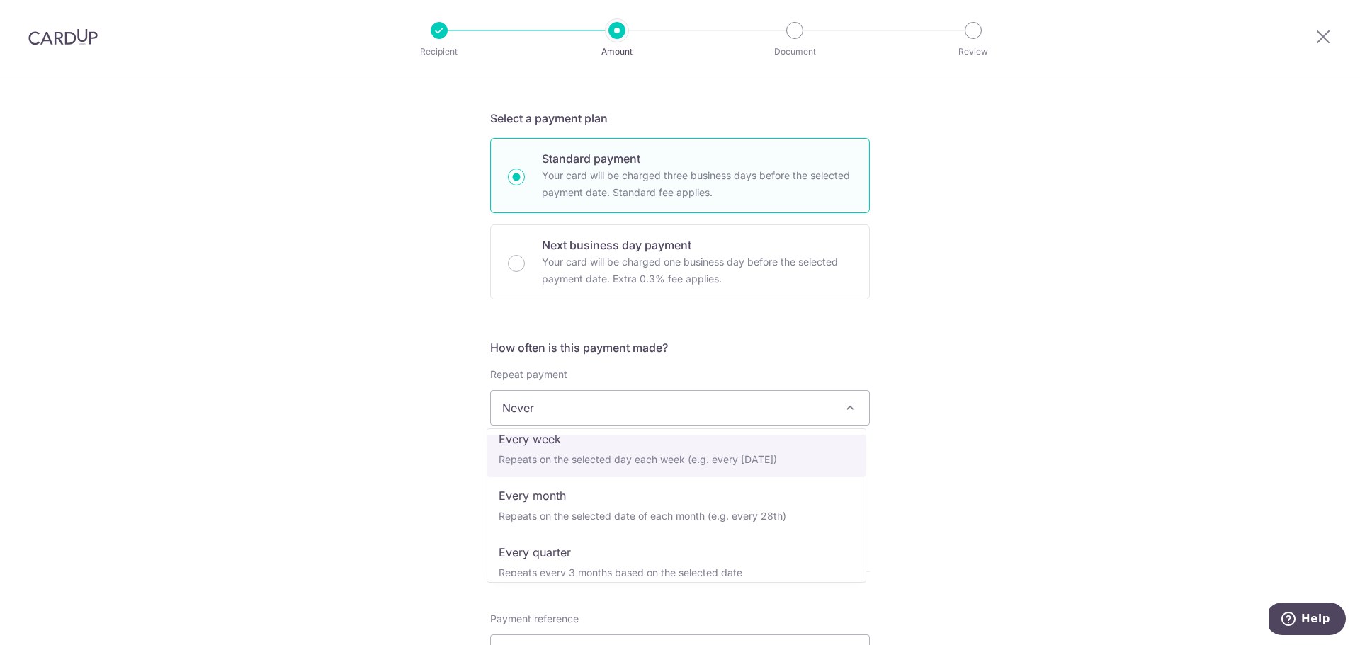
scroll to position [142, 0]
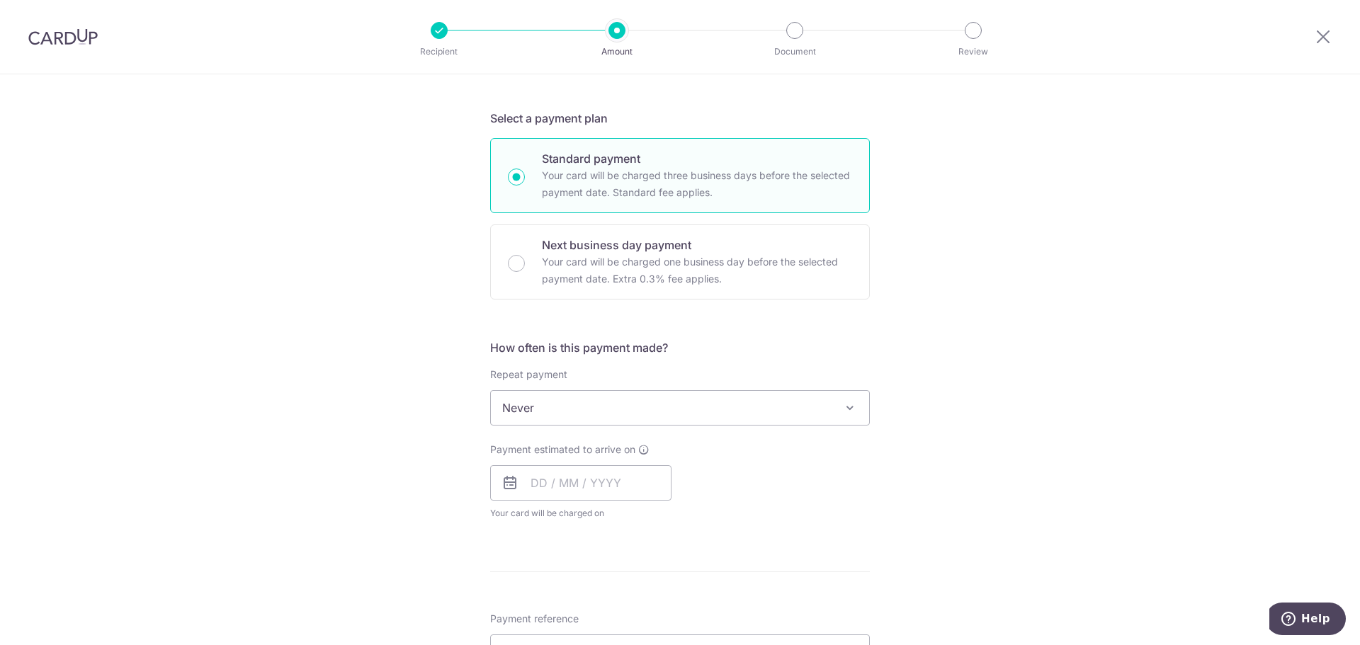
click at [970, 436] on div "Tell us more about your payment Enter payment amount SGD 6,850.00 6850.00 Selec…" at bounding box center [680, 479] width 1360 height 1376
click at [538, 475] on input "text" at bounding box center [580, 482] width 181 height 35
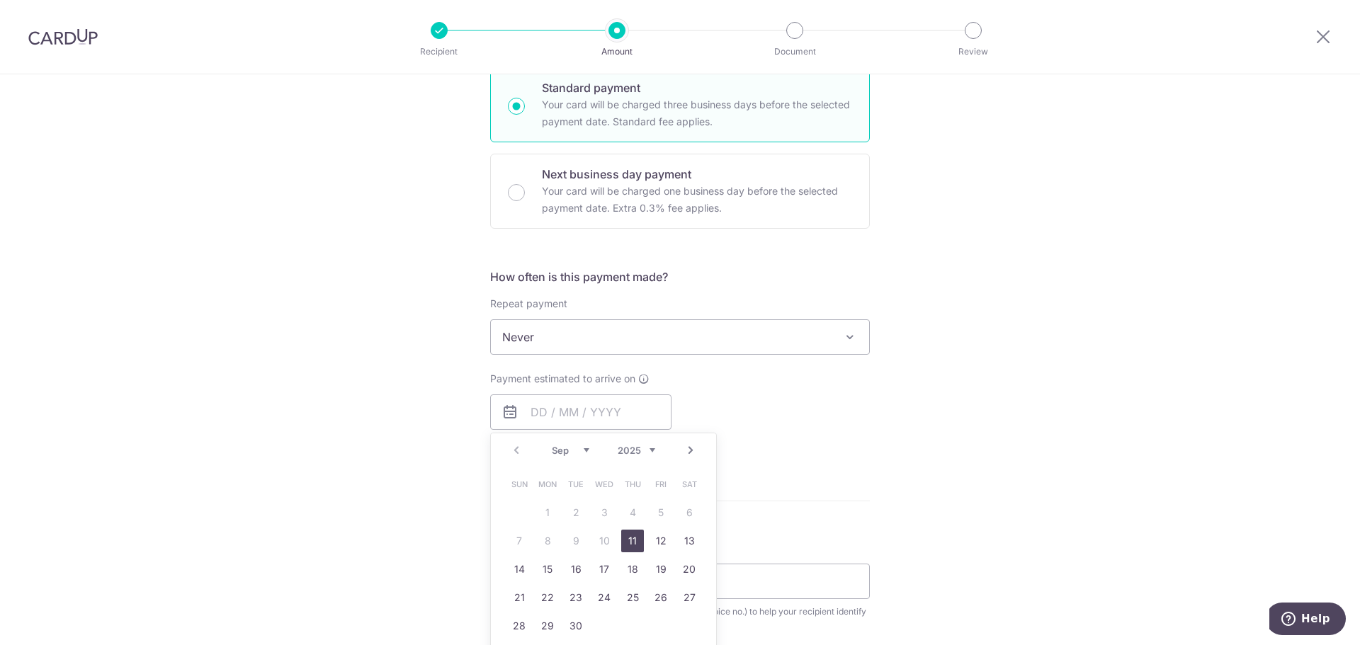
click at [625, 534] on link "11" at bounding box center [632, 541] width 23 height 23
type input "[DATE]"
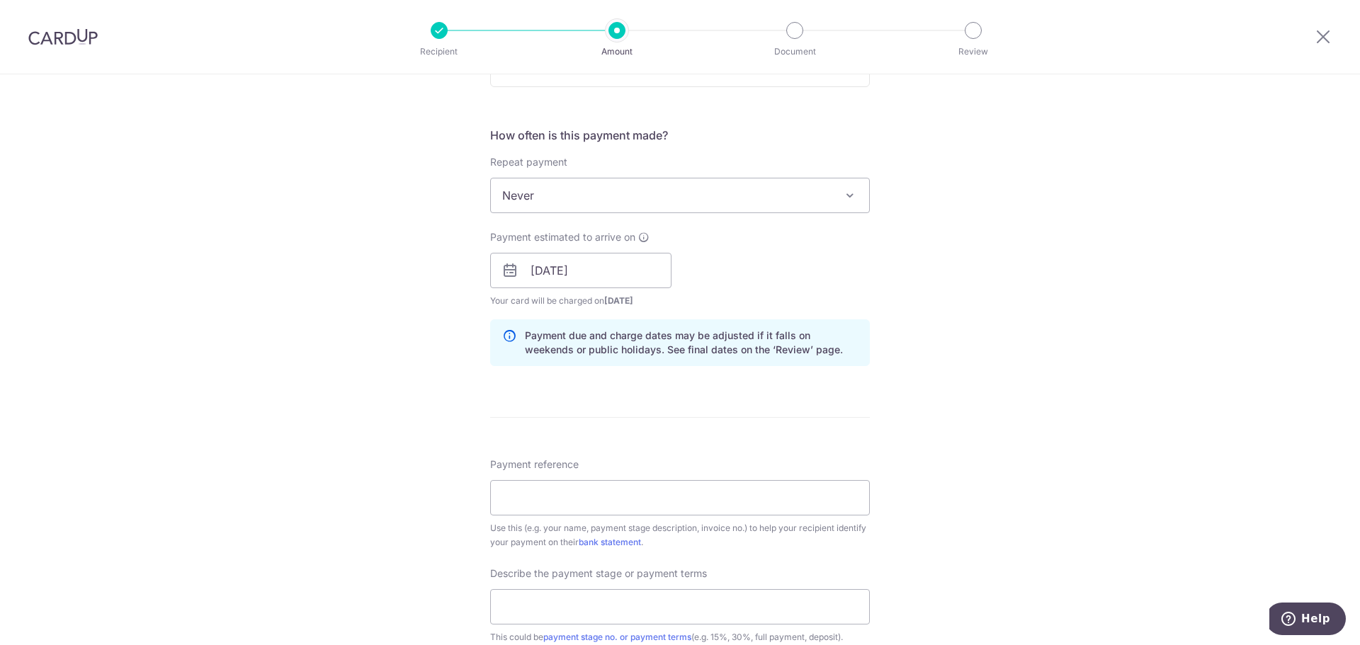
scroll to position [567, 0]
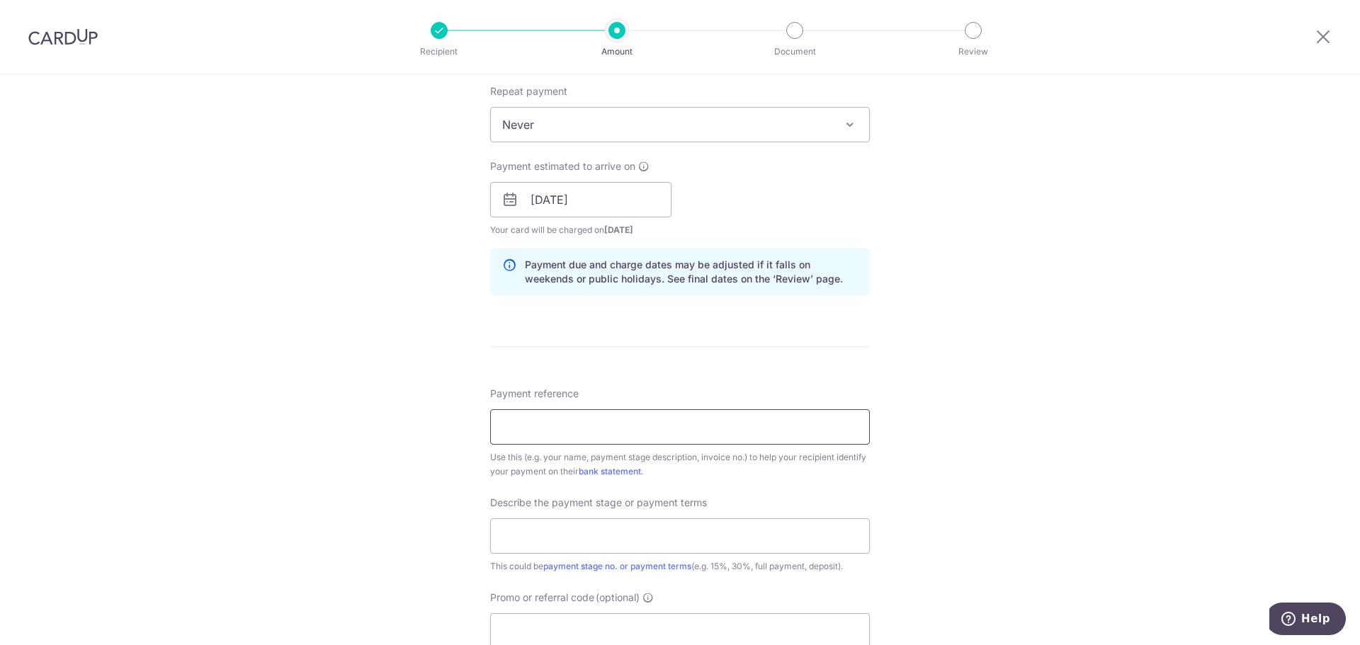
click at [671, 433] on input "Payment reference" at bounding box center [680, 426] width 380 height 35
type input "t"
type input "[PERSON_NAME]"
click at [654, 533] on input "text" at bounding box center [680, 535] width 380 height 35
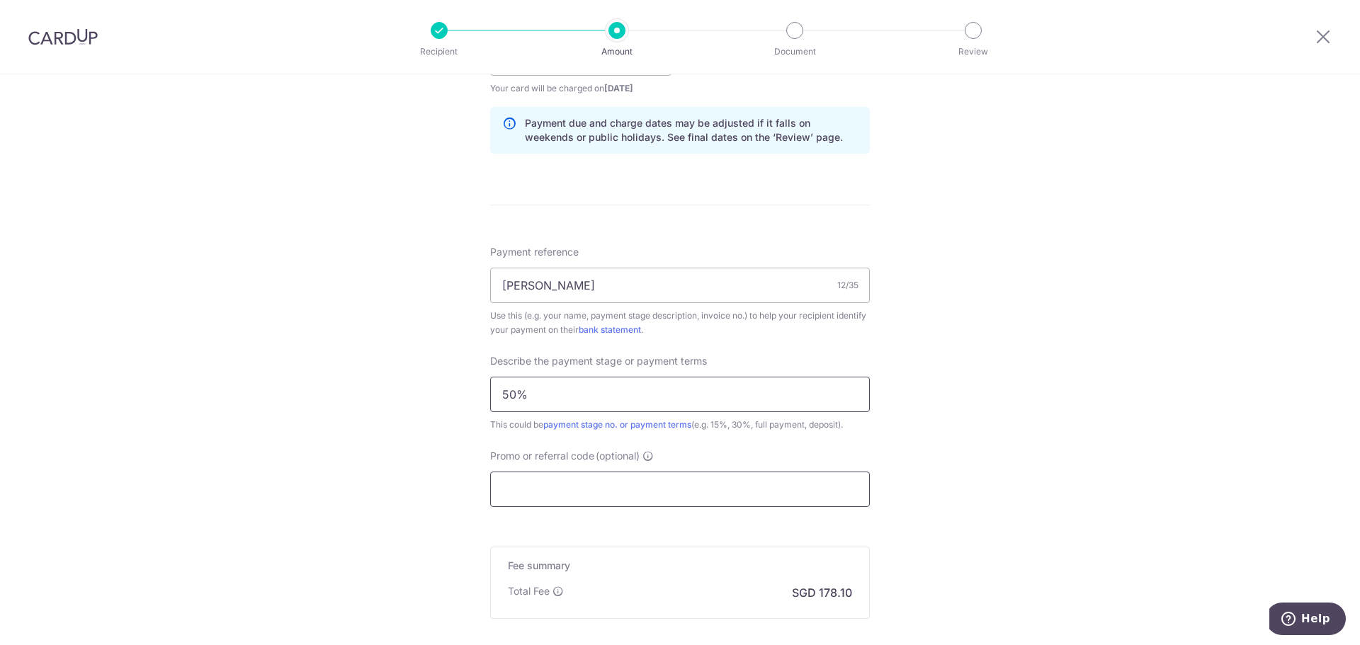
type input "50%"
click at [621, 484] on input "Promo or referral code (optional)" at bounding box center [680, 489] width 380 height 35
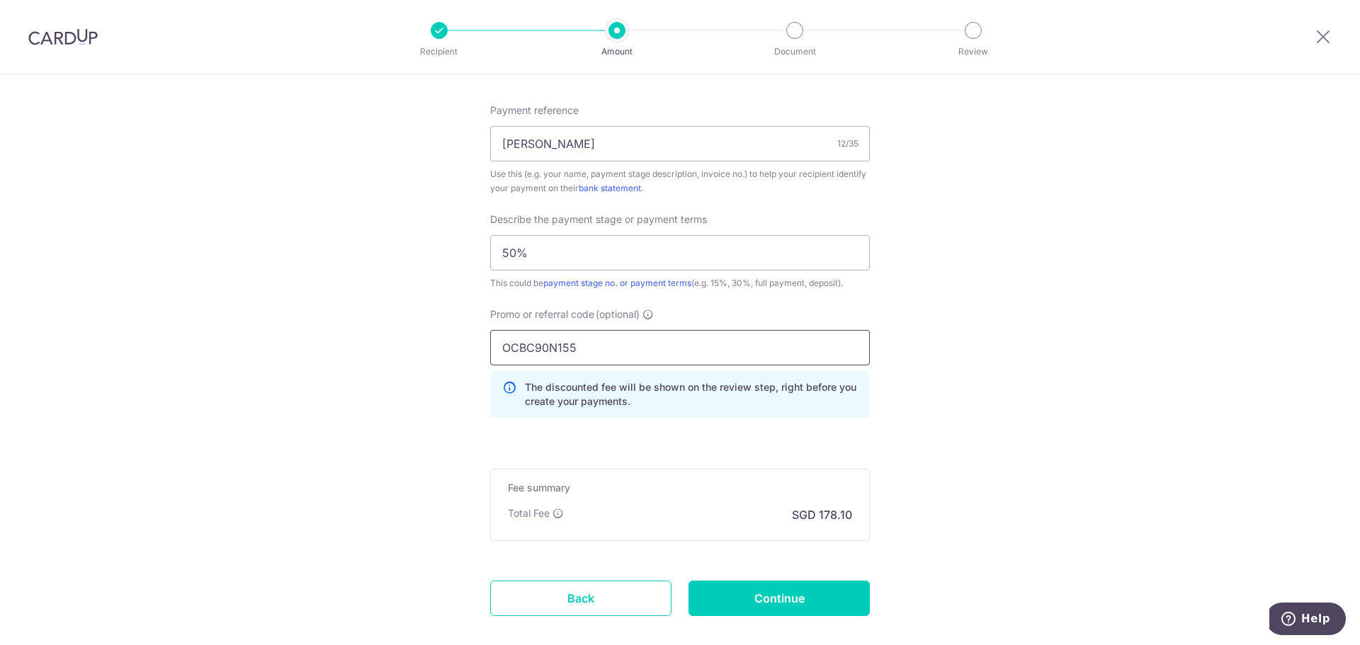
scroll to position [921, 0]
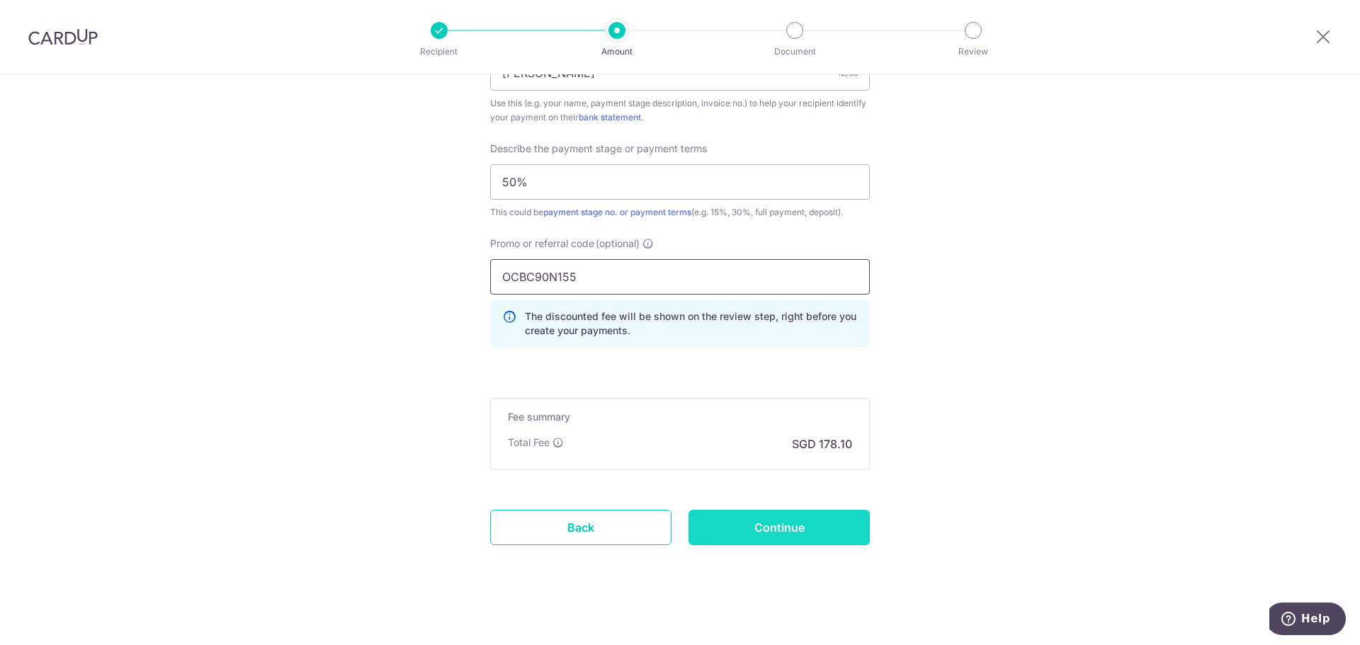
type input "OCBC90N155"
click at [756, 531] on input "Continue" at bounding box center [778, 527] width 181 height 35
type input "Create Schedule"
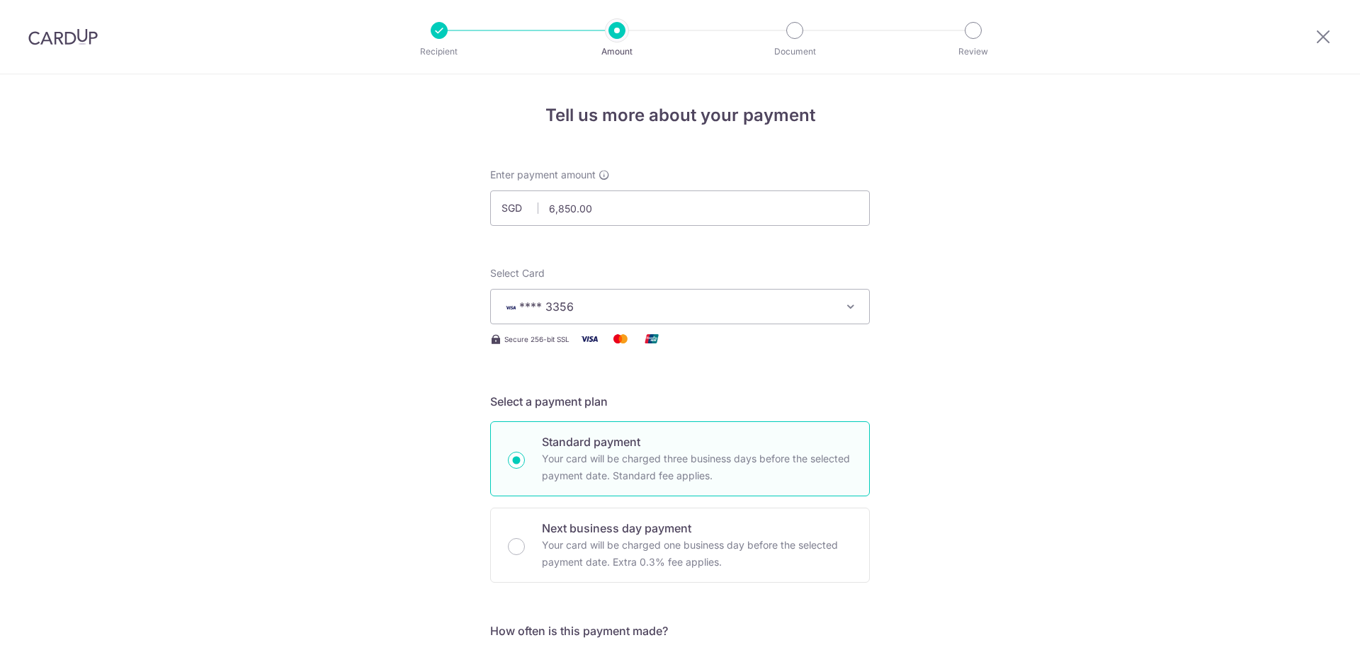
scroll to position [947, 0]
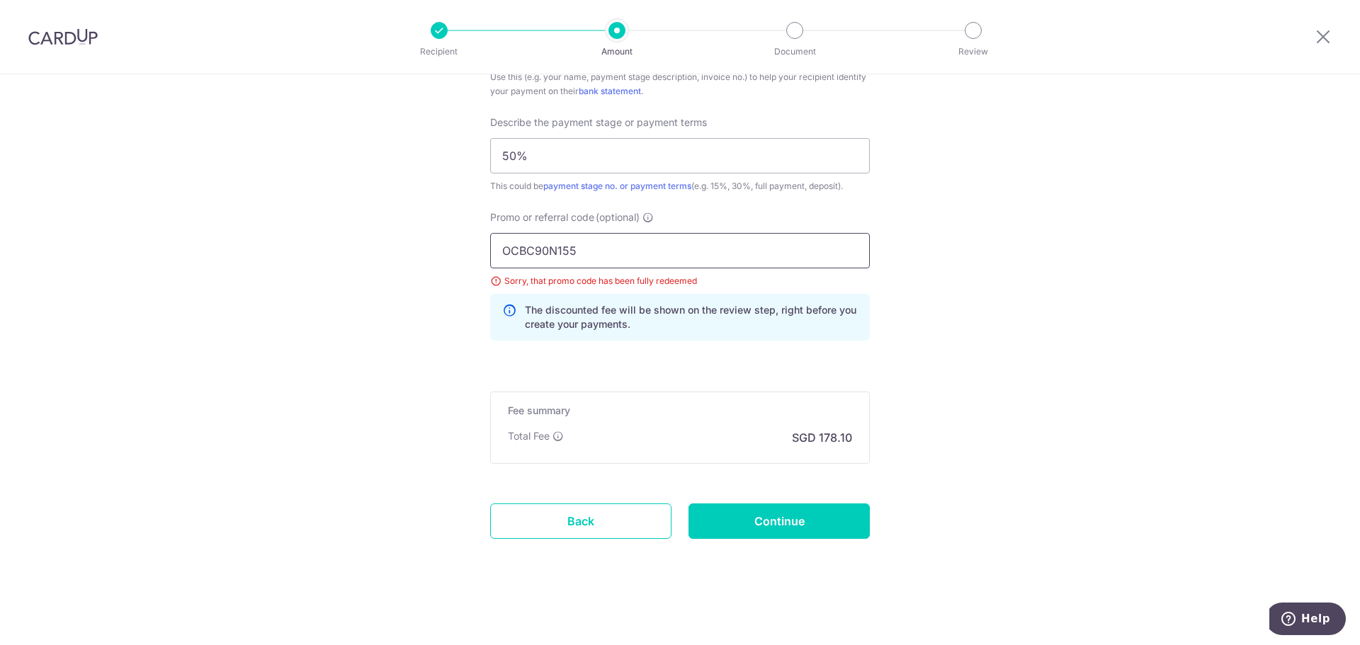
drag, startPoint x: 590, startPoint y: 256, endPoint x: 492, endPoint y: 248, distance: 98.8
click at [492, 248] on input "OCBC90N155" at bounding box center [680, 250] width 380 height 35
type input "REC185%"
click at [792, 511] on input "Continue" at bounding box center [778, 521] width 181 height 35
type input "Update Schedule"
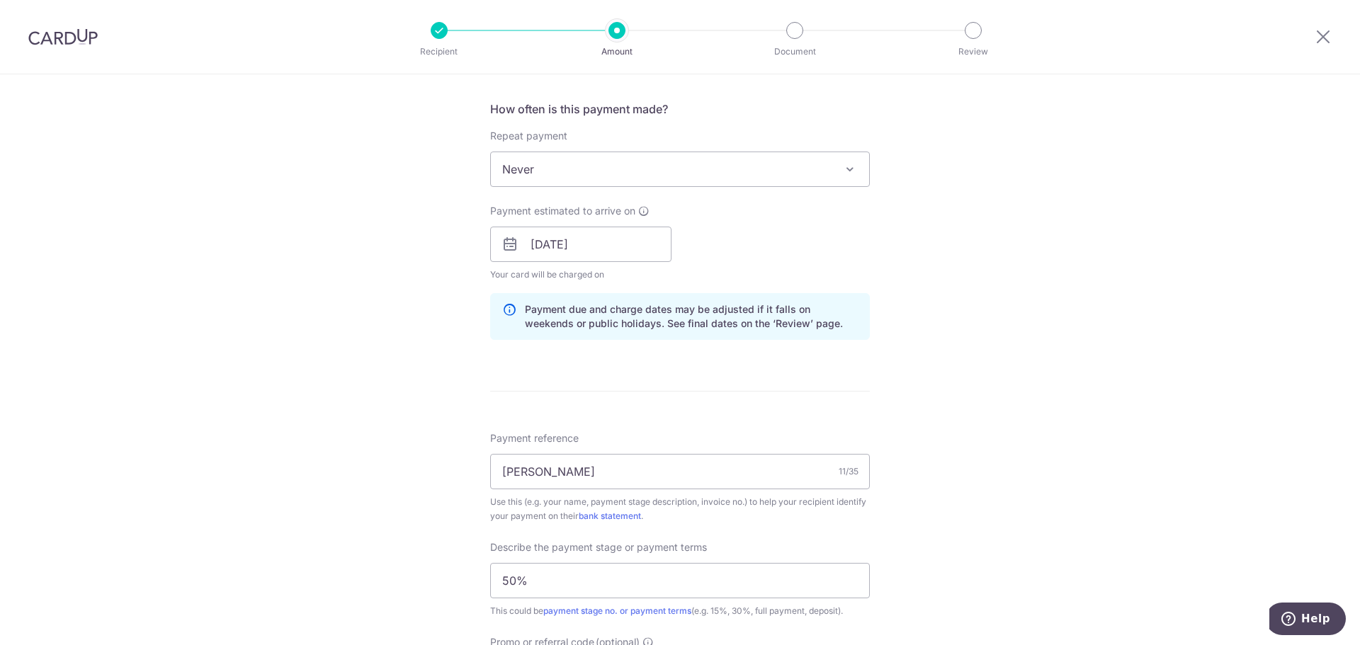
scroll to position [593, 0]
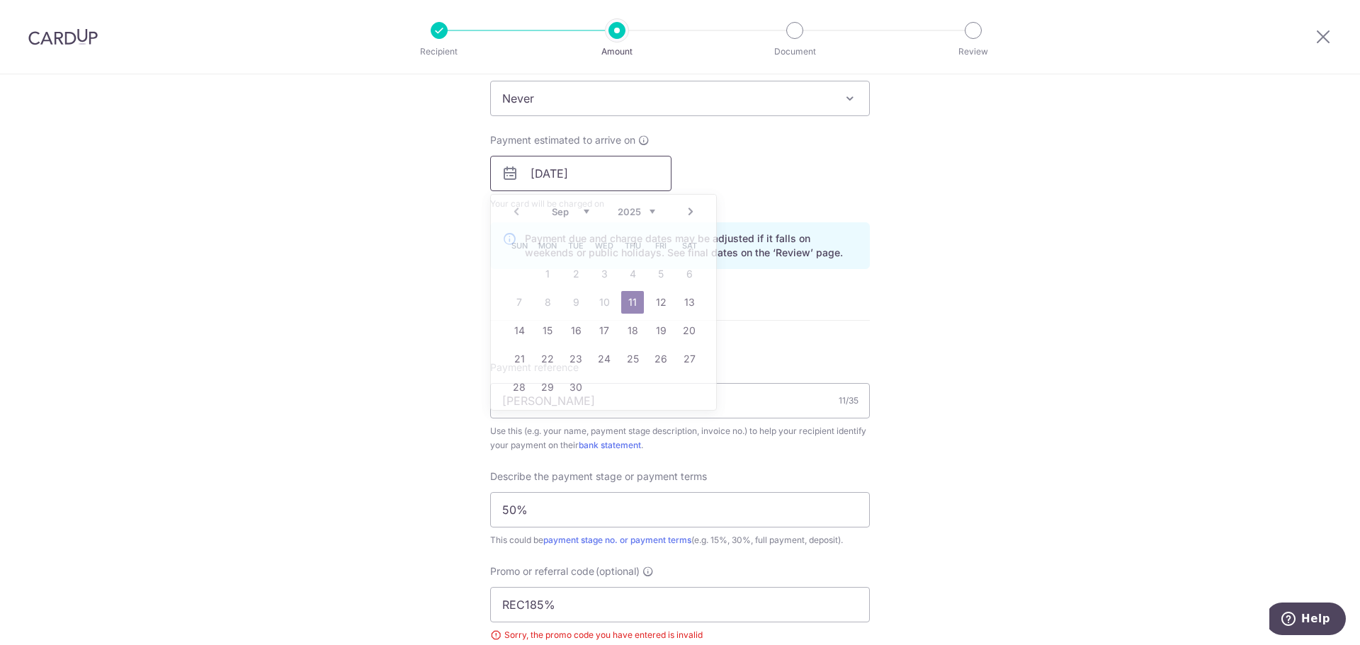
click at [564, 178] on input "[DATE]" at bounding box center [580, 173] width 181 height 35
click at [630, 305] on link "11" at bounding box center [632, 302] width 23 height 23
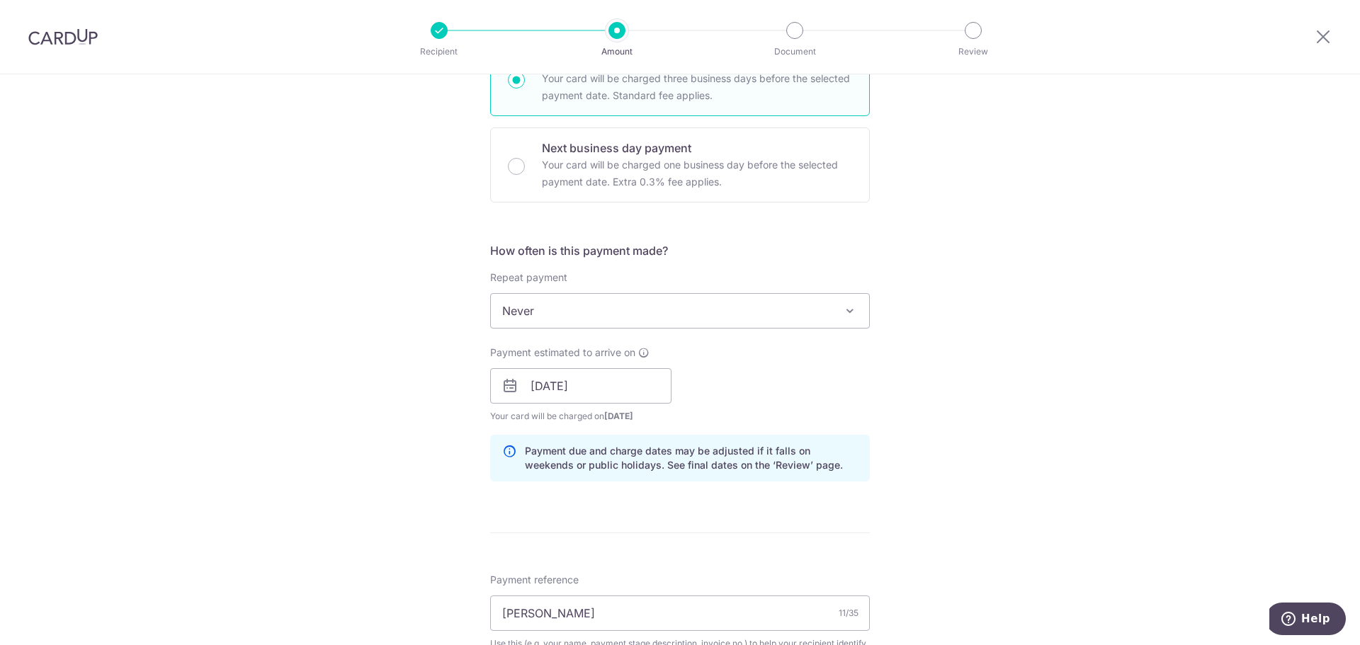
scroll to position [239, 0]
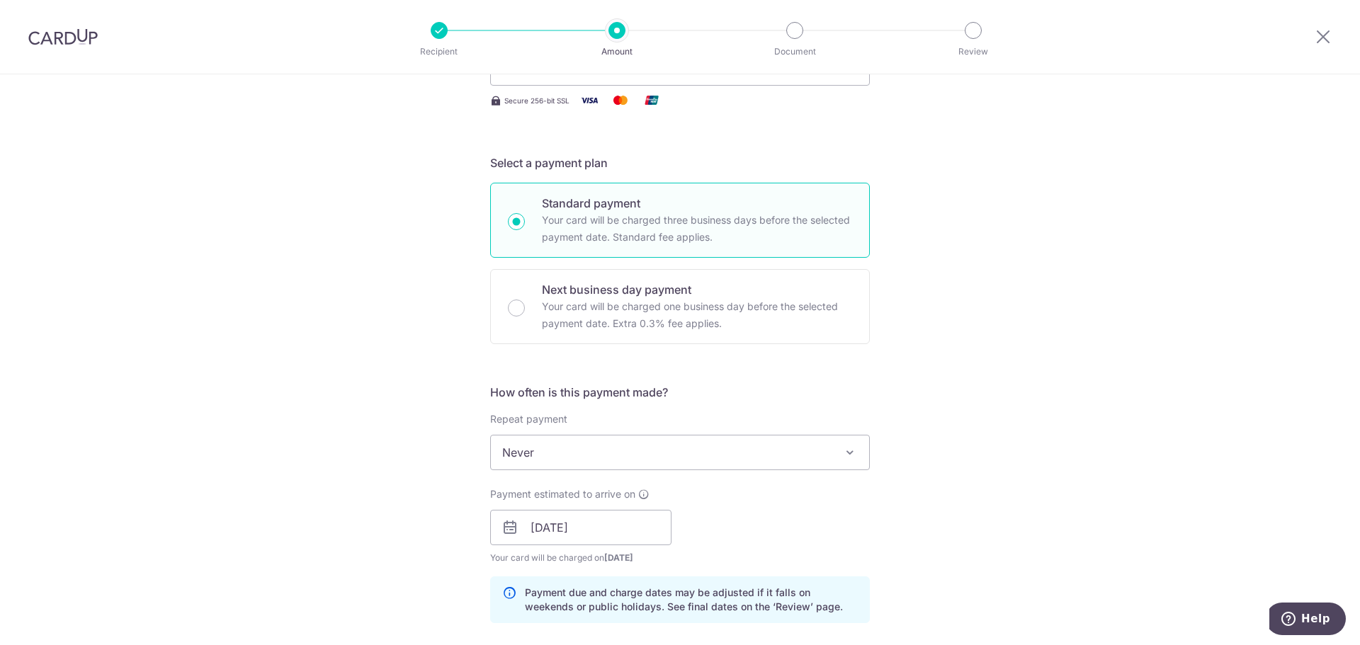
click at [676, 447] on span "Never" at bounding box center [680, 453] width 378 height 34
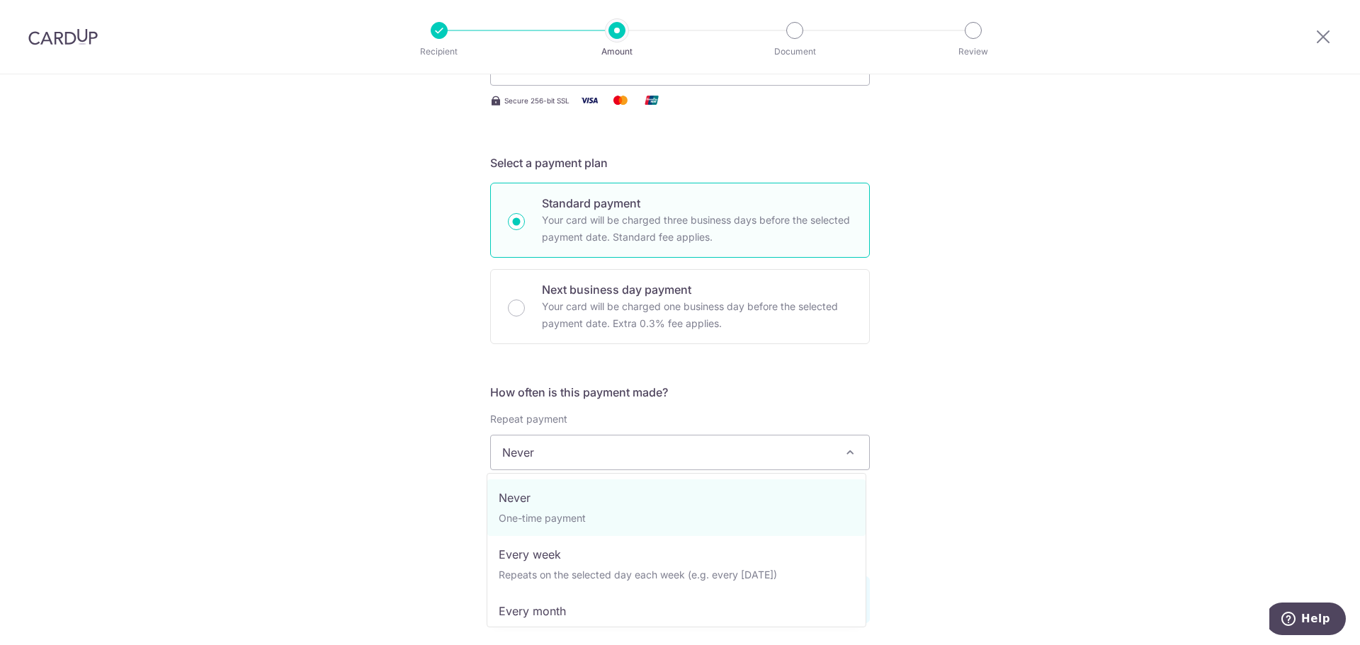
scroll to position [142, 0]
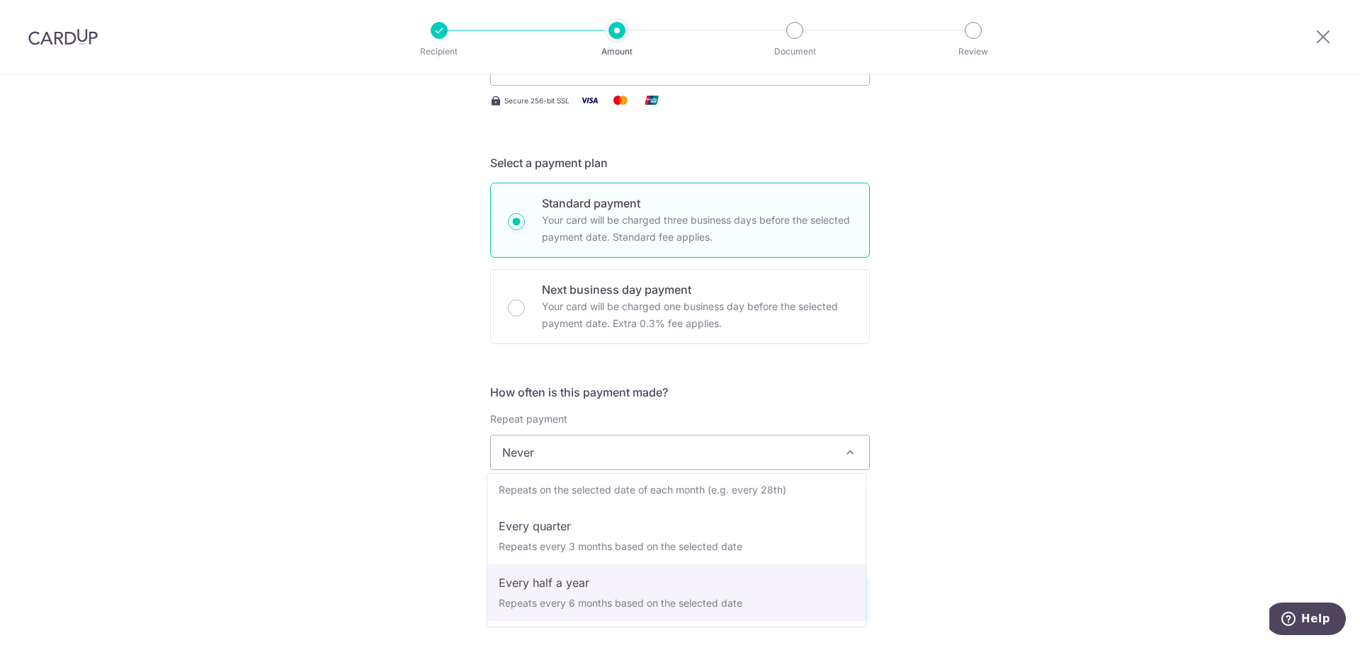
select select "5"
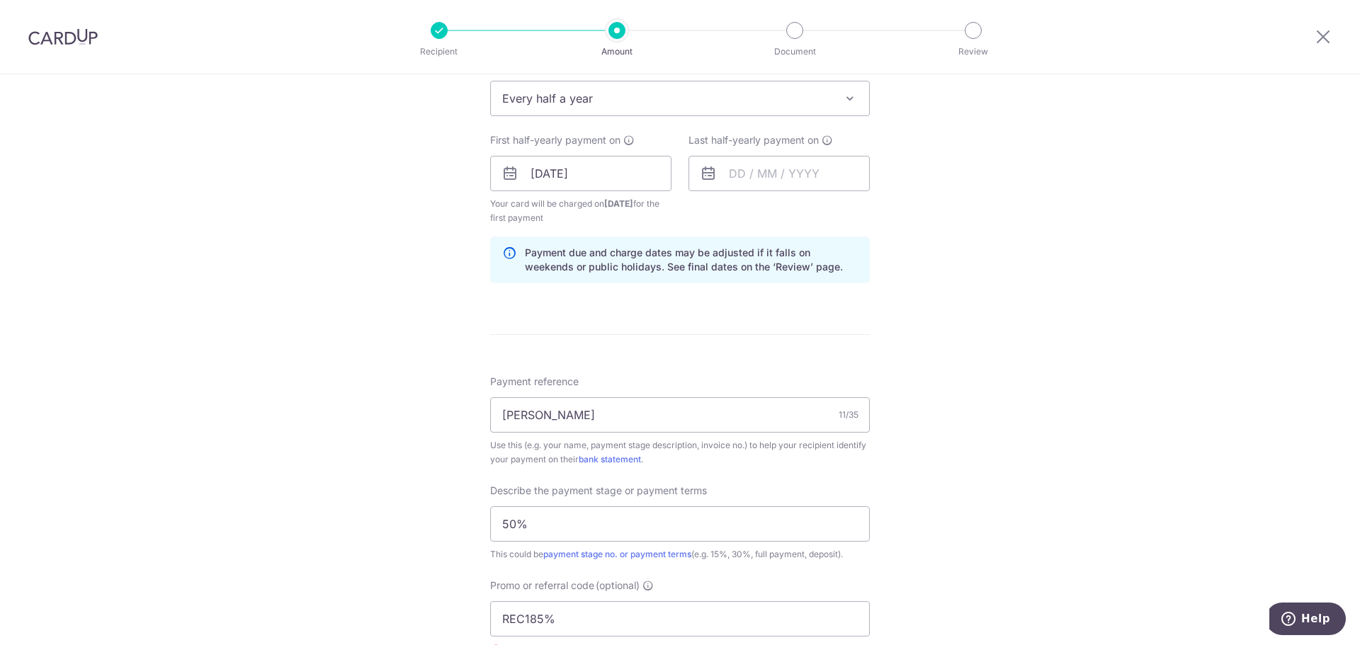
scroll to position [664, 0]
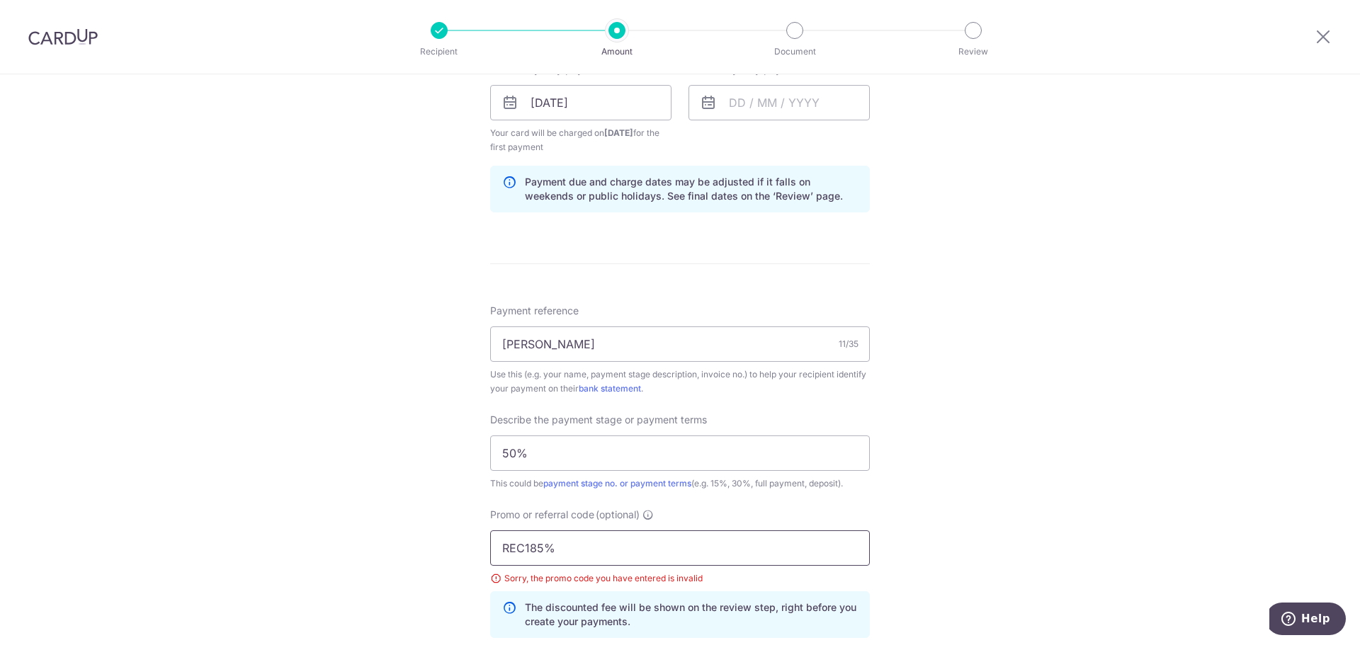
click at [720, 537] on input "REC185%" at bounding box center [680, 547] width 380 height 35
click at [601, 535] on input "REC185%" at bounding box center [680, 547] width 380 height 35
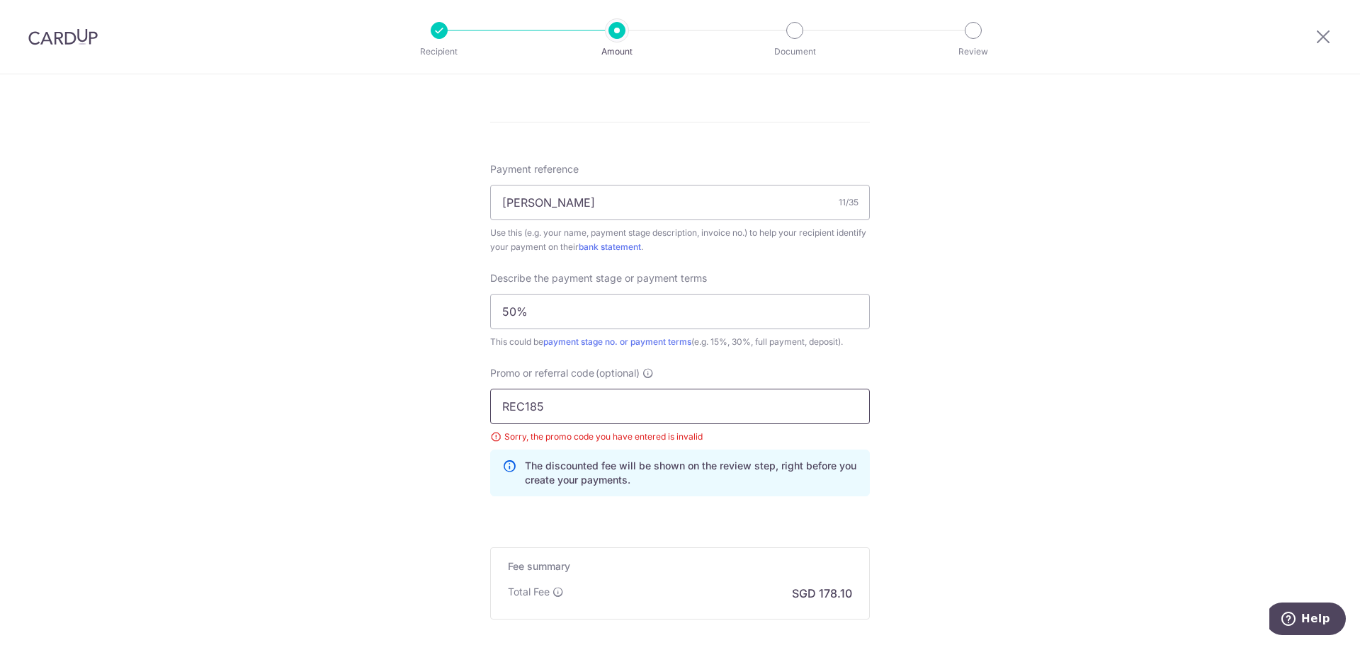
scroll to position [876, 0]
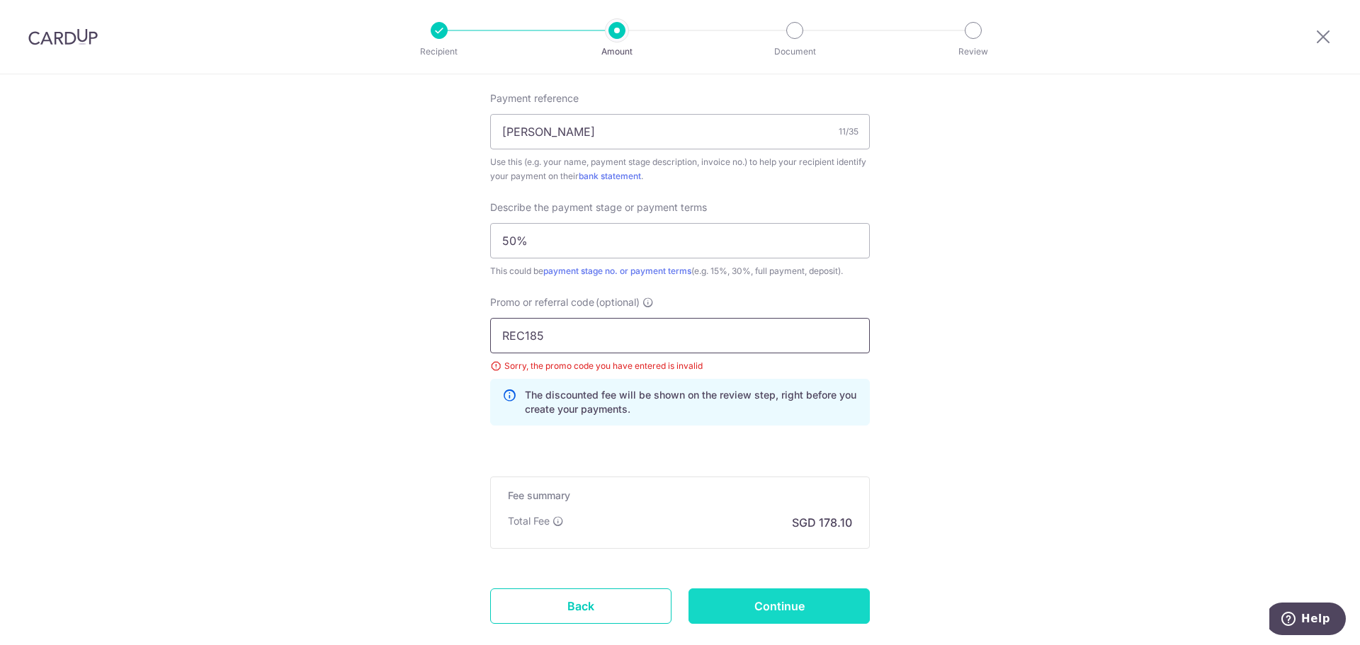
type input "REC185"
click at [778, 602] on input "Continue" at bounding box center [778, 606] width 181 height 35
type input "Update Schedule"
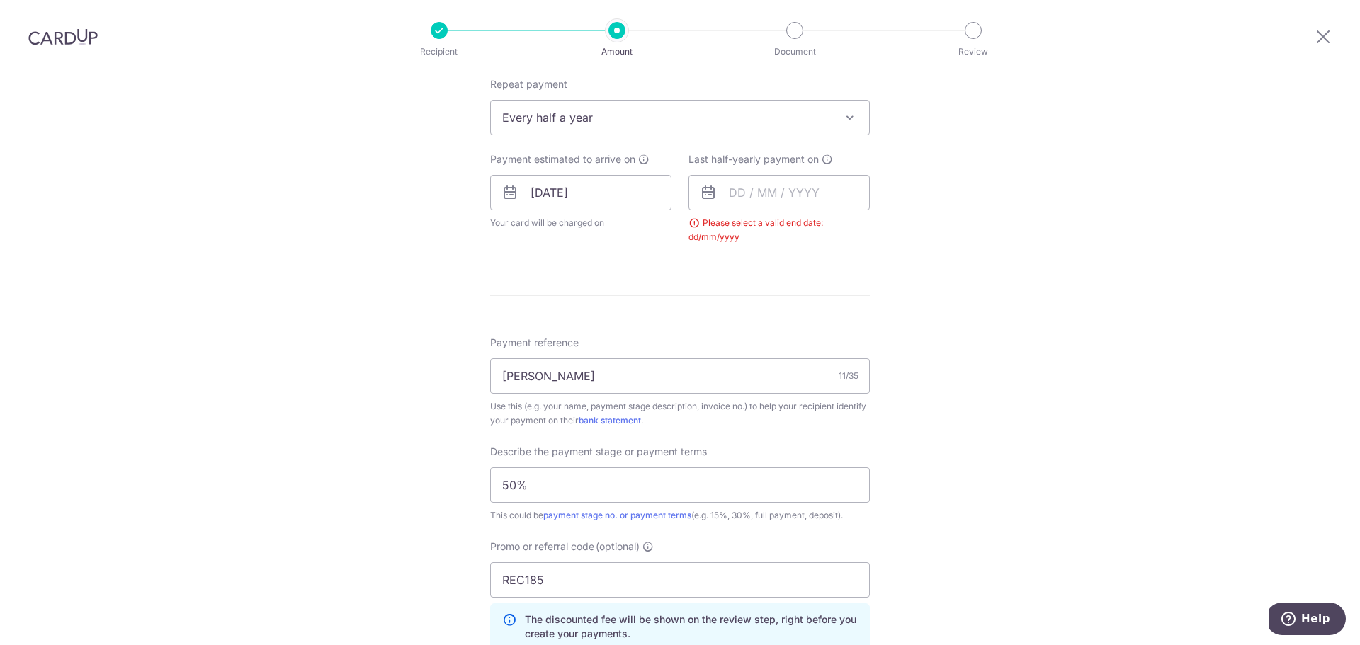
scroll to position [432, 0]
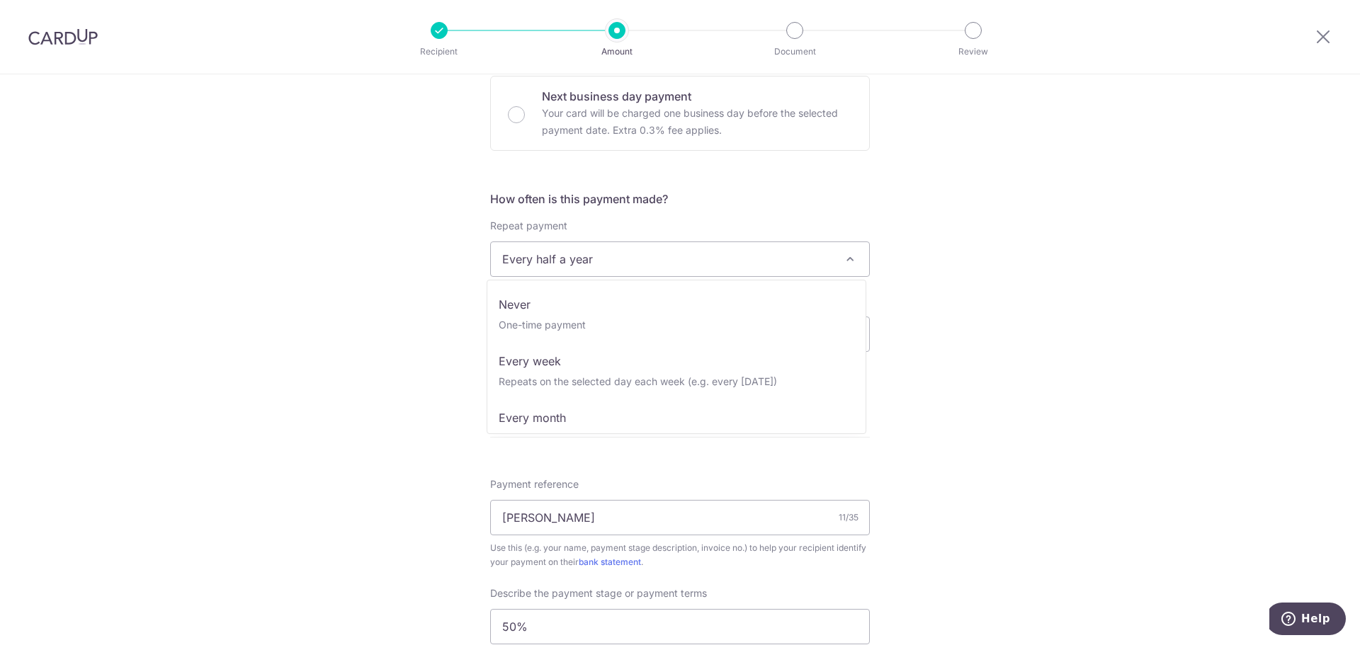
click at [643, 273] on span "Every half a year" at bounding box center [680, 259] width 378 height 34
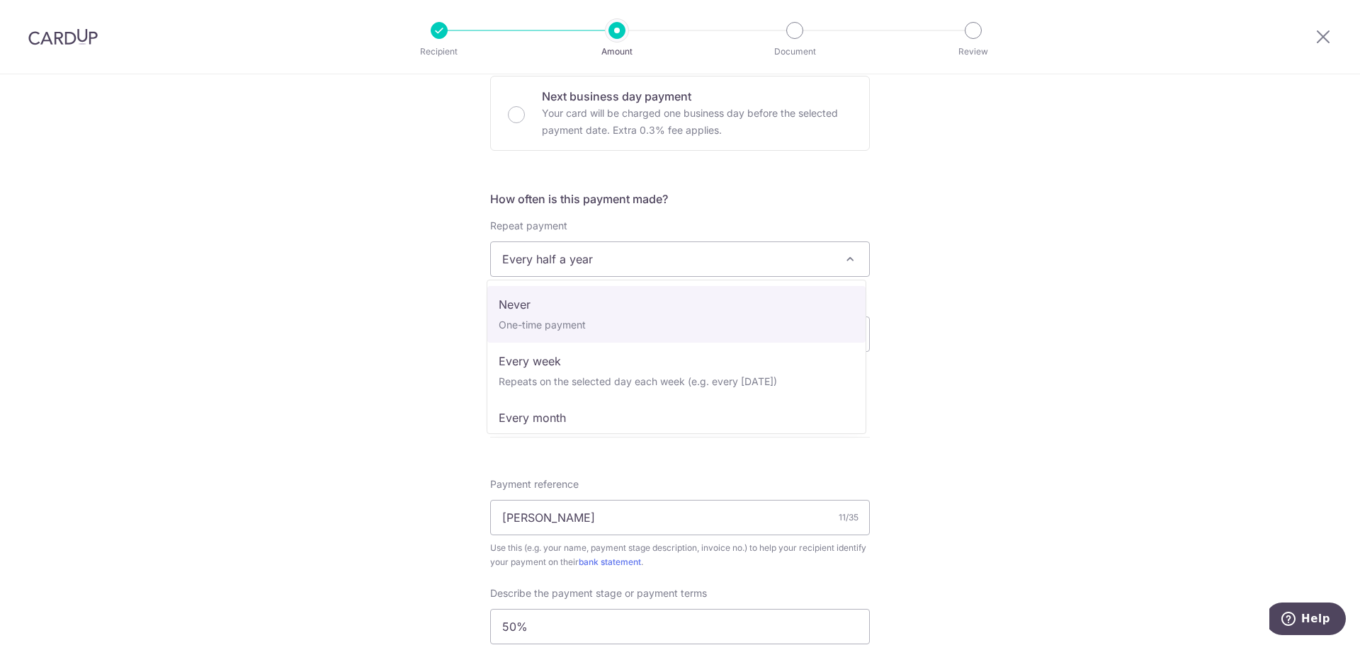
select select "1"
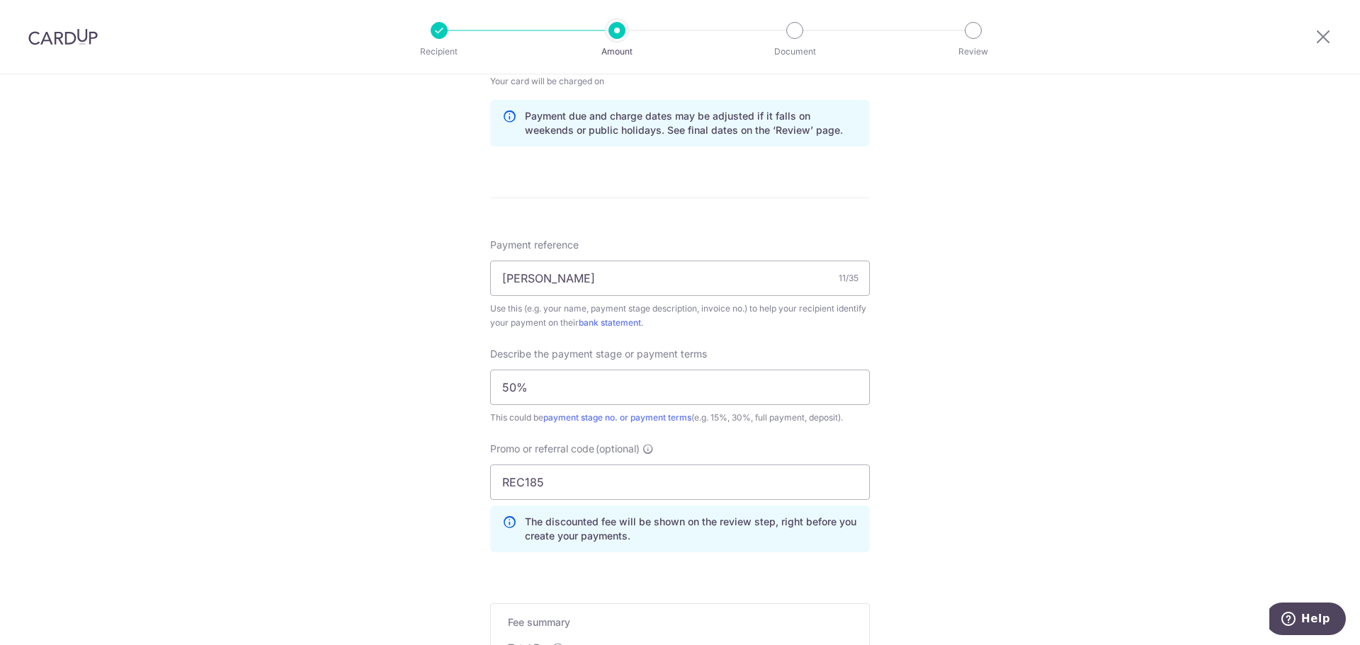
scroll to position [927, 0]
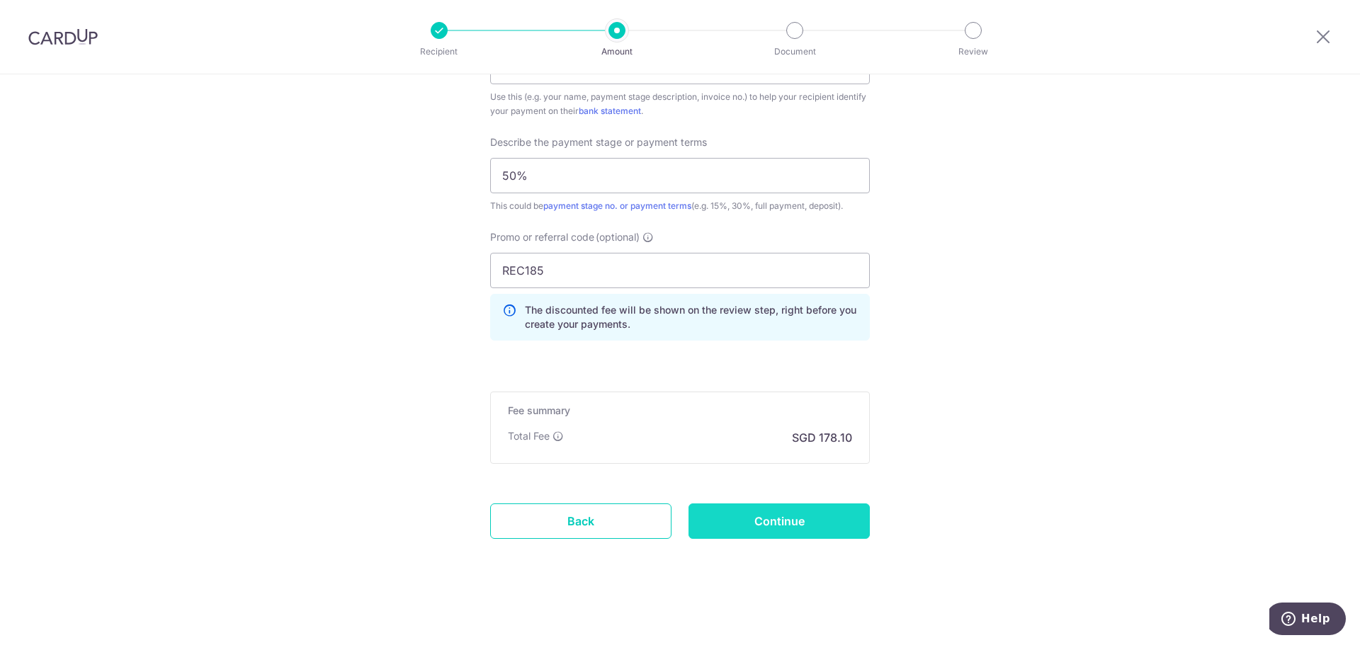
click at [816, 518] on input "Continue" at bounding box center [778, 521] width 181 height 35
type input "Update Schedule"
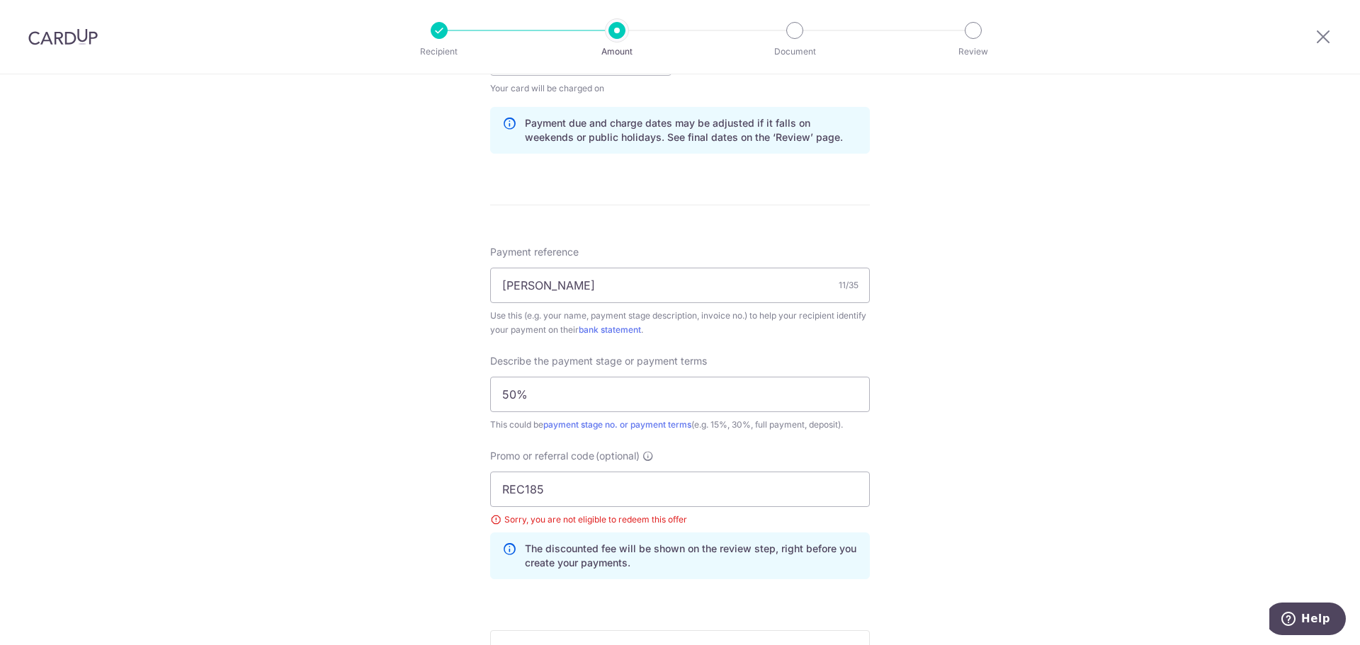
scroll to position [921, 0]
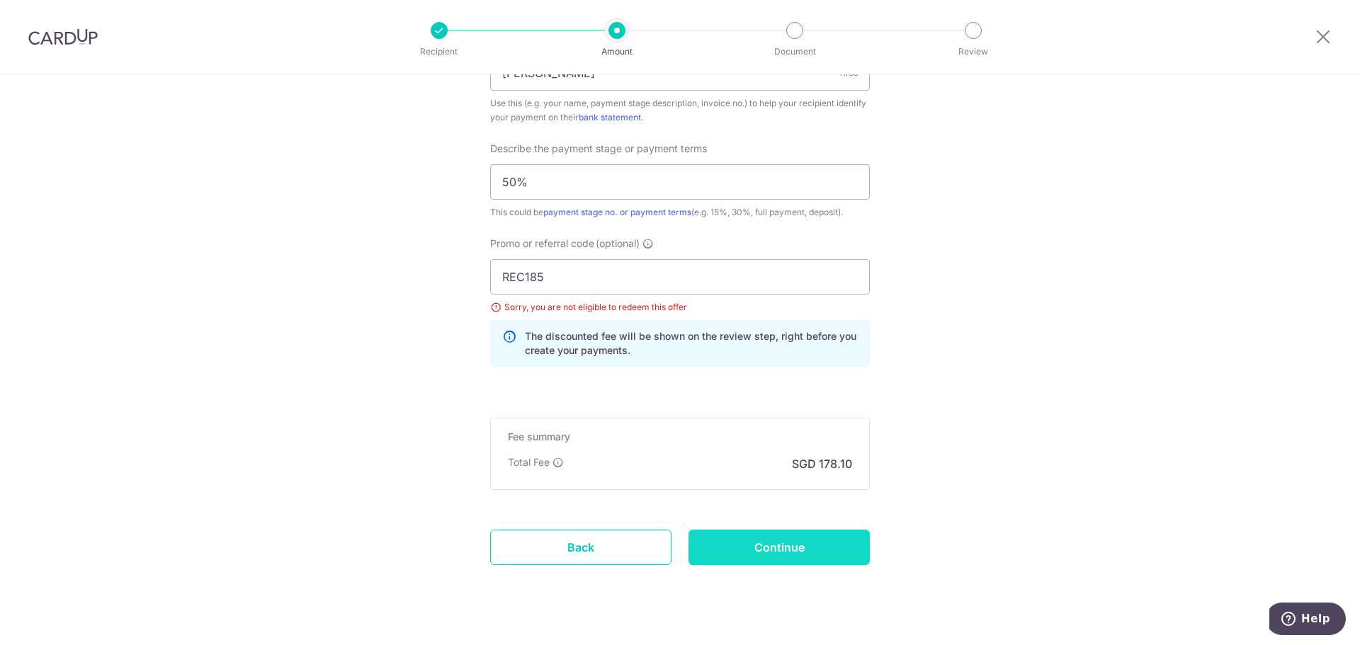
click at [773, 549] on input "Continue" at bounding box center [778, 547] width 181 height 35
type input "Update Schedule"
